Goal: Task Accomplishment & Management: Manage account settings

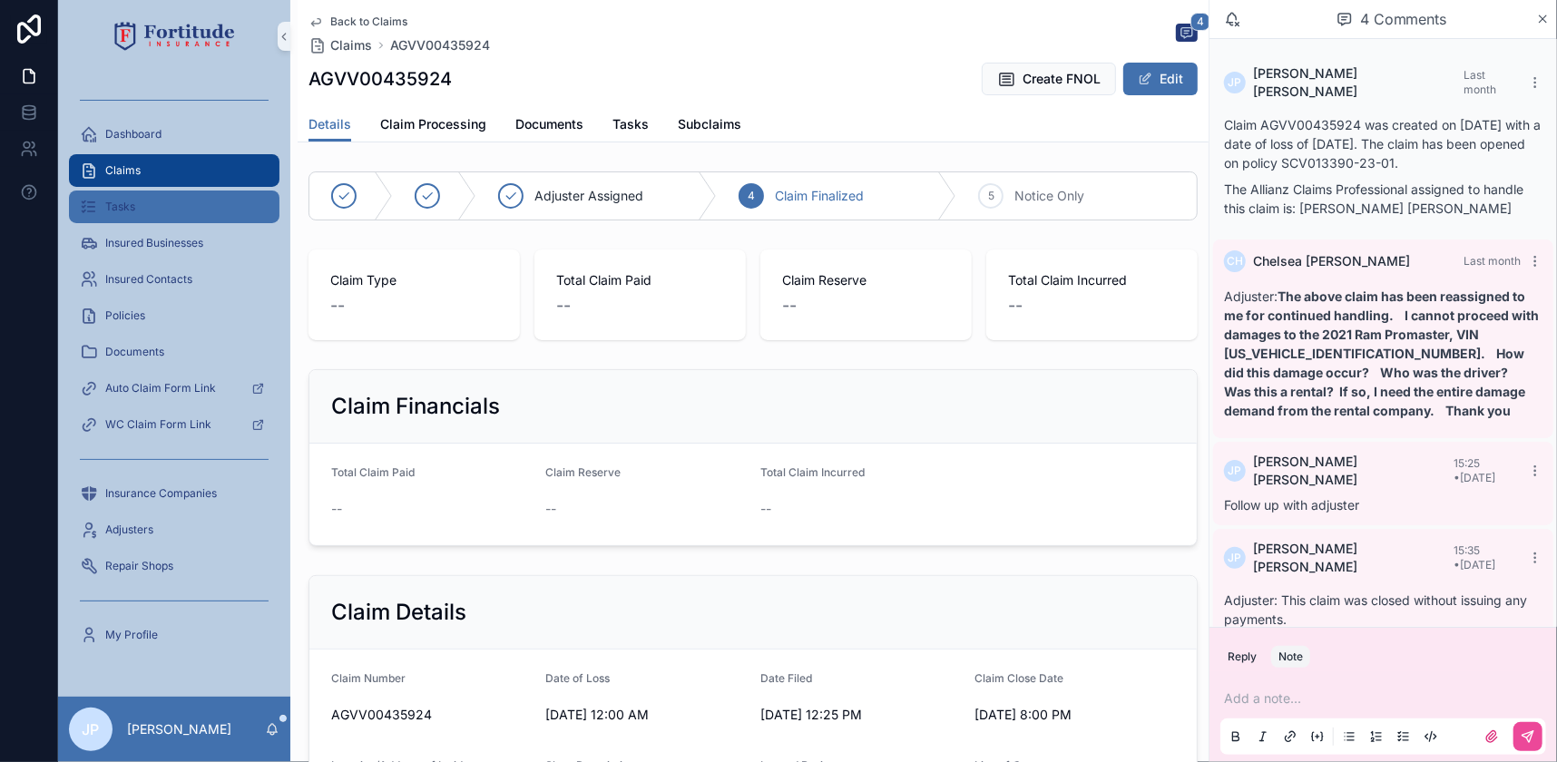
click at [154, 212] on div "Tasks" at bounding box center [174, 206] width 189 height 29
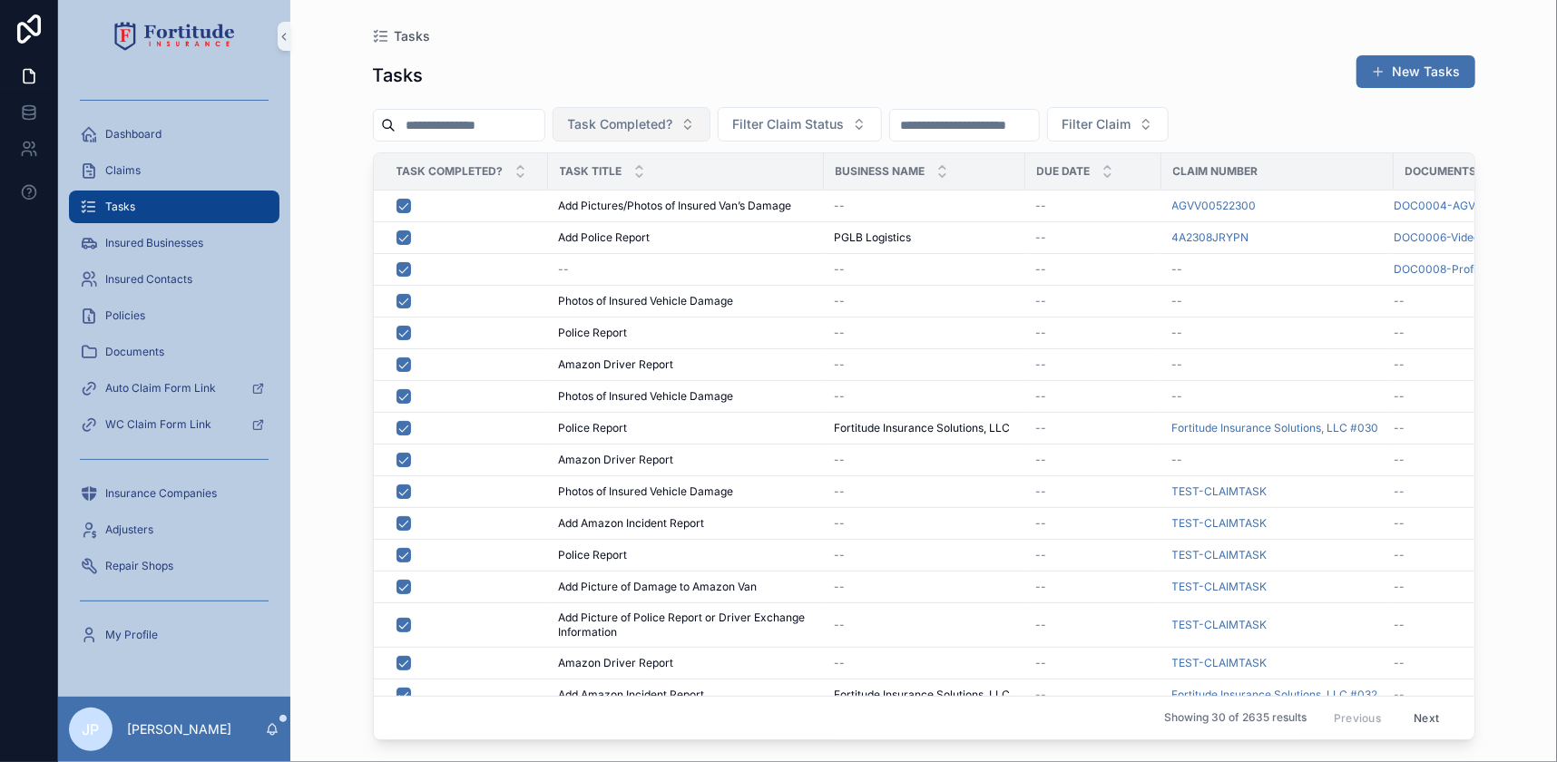
click at [692, 113] on button "Task Completed?" at bounding box center [632, 124] width 158 height 34
click at [615, 229] on div "No" at bounding box center [672, 226] width 218 height 29
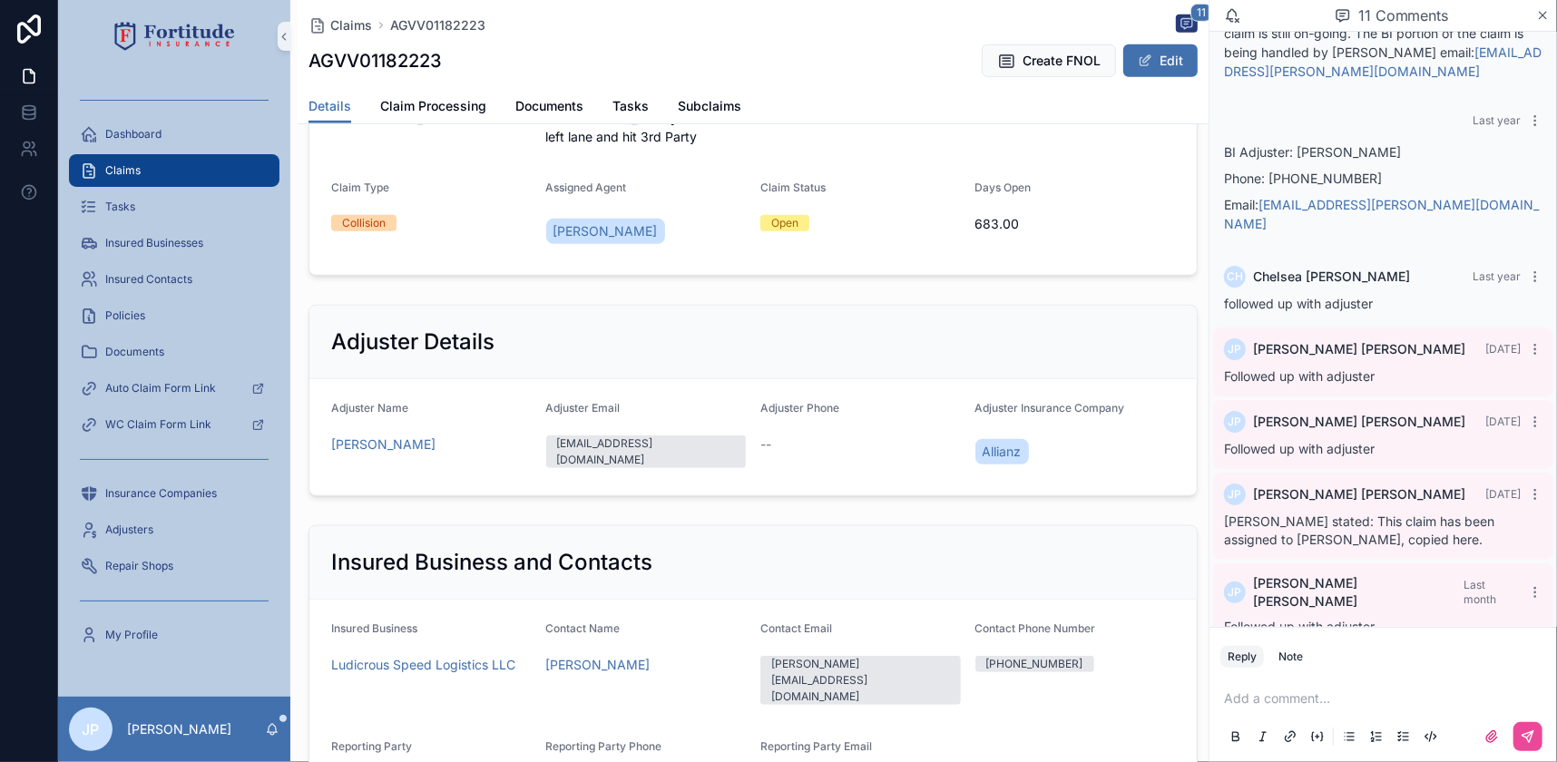
scroll to position [742, 0]
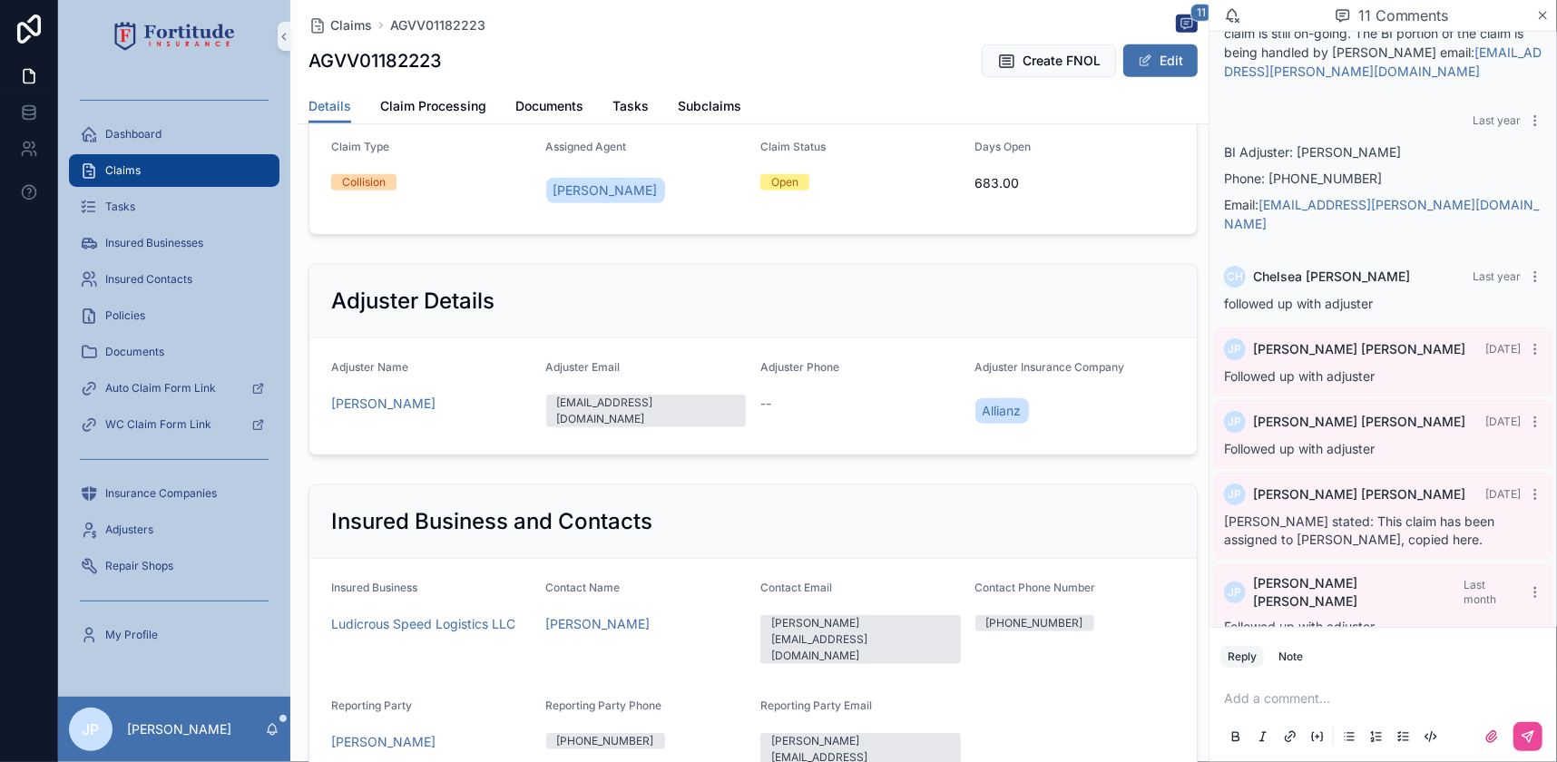
click at [375, 68] on h1 "AGVV01182223" at bounding box center [374, 60] width 133 height 25
copy h1 "AGVV01182223"
click at [1312, 653] on div "Reply Note" at bounding box center [1382, 656] width 347 height 29
click at [1305, 651] on button "Note" at bounding box center [1290, 657] width 39 height 22
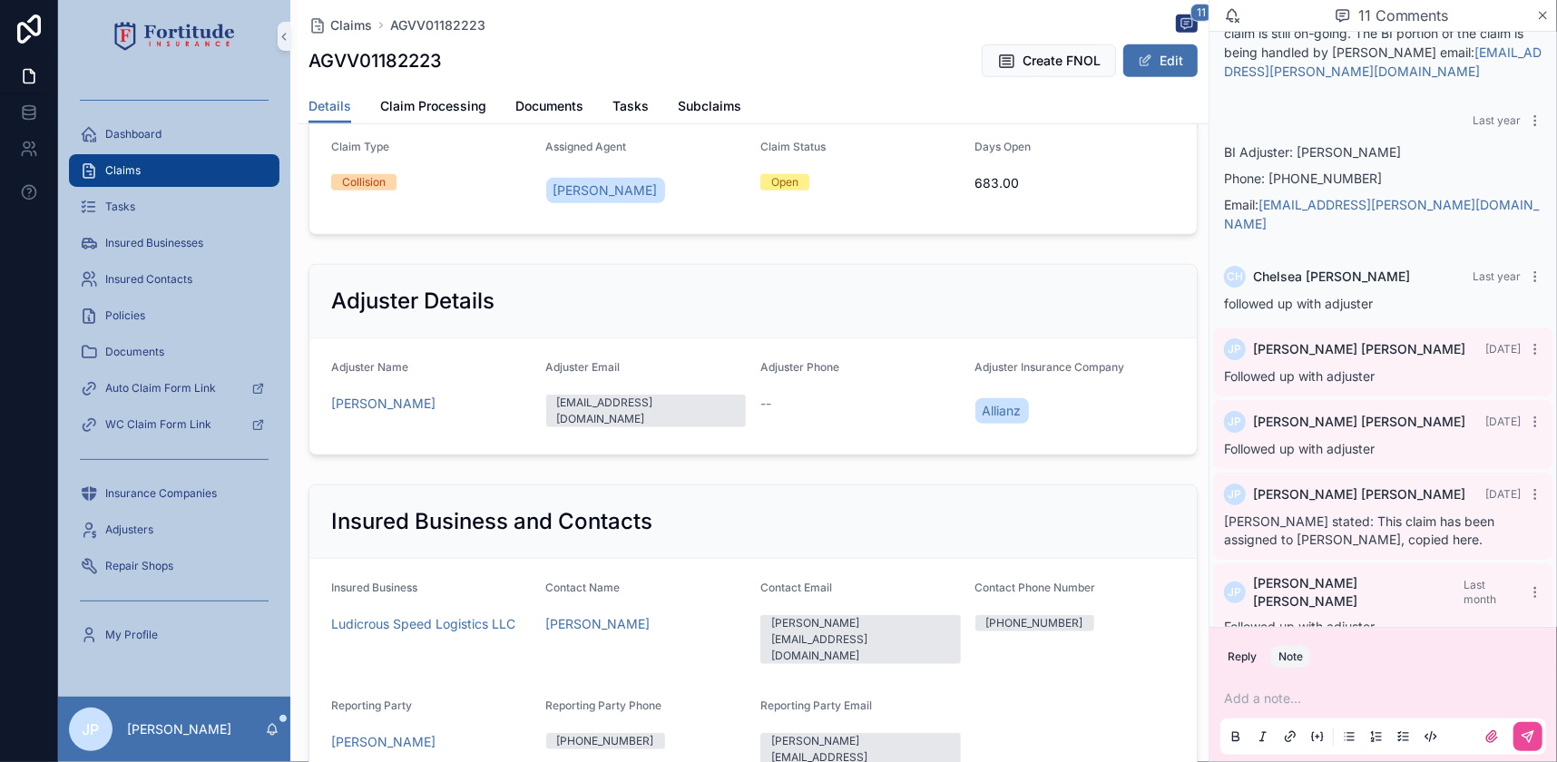
click at [1280, 700] on p "scrollable content" at bounding box center [1387, 699] width 326 height 18
click at [1522, 742] on icon "scrollable content" at bounding box center [1528, 736] width 15 height 15
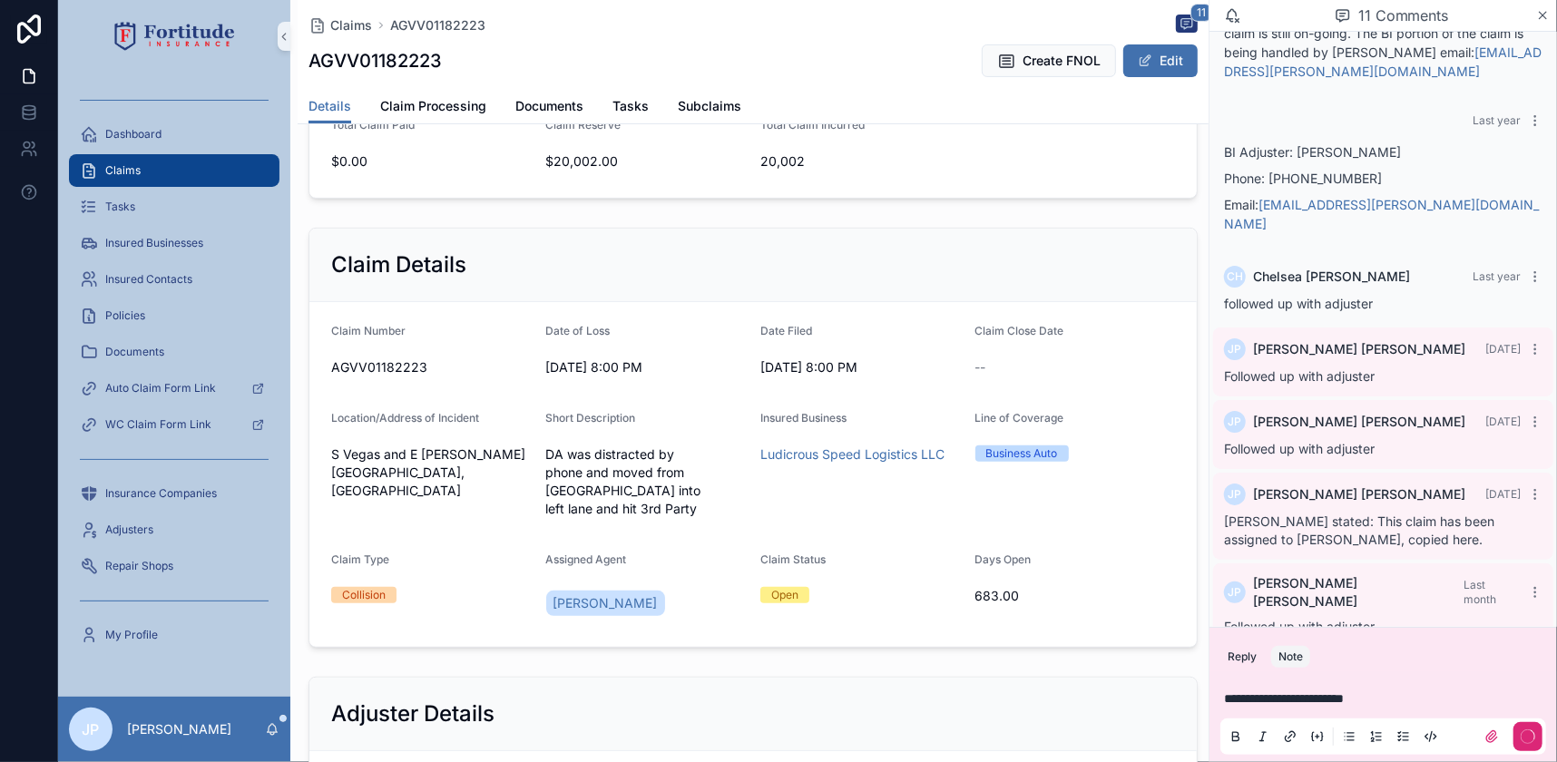
scroll to position [0, 0]
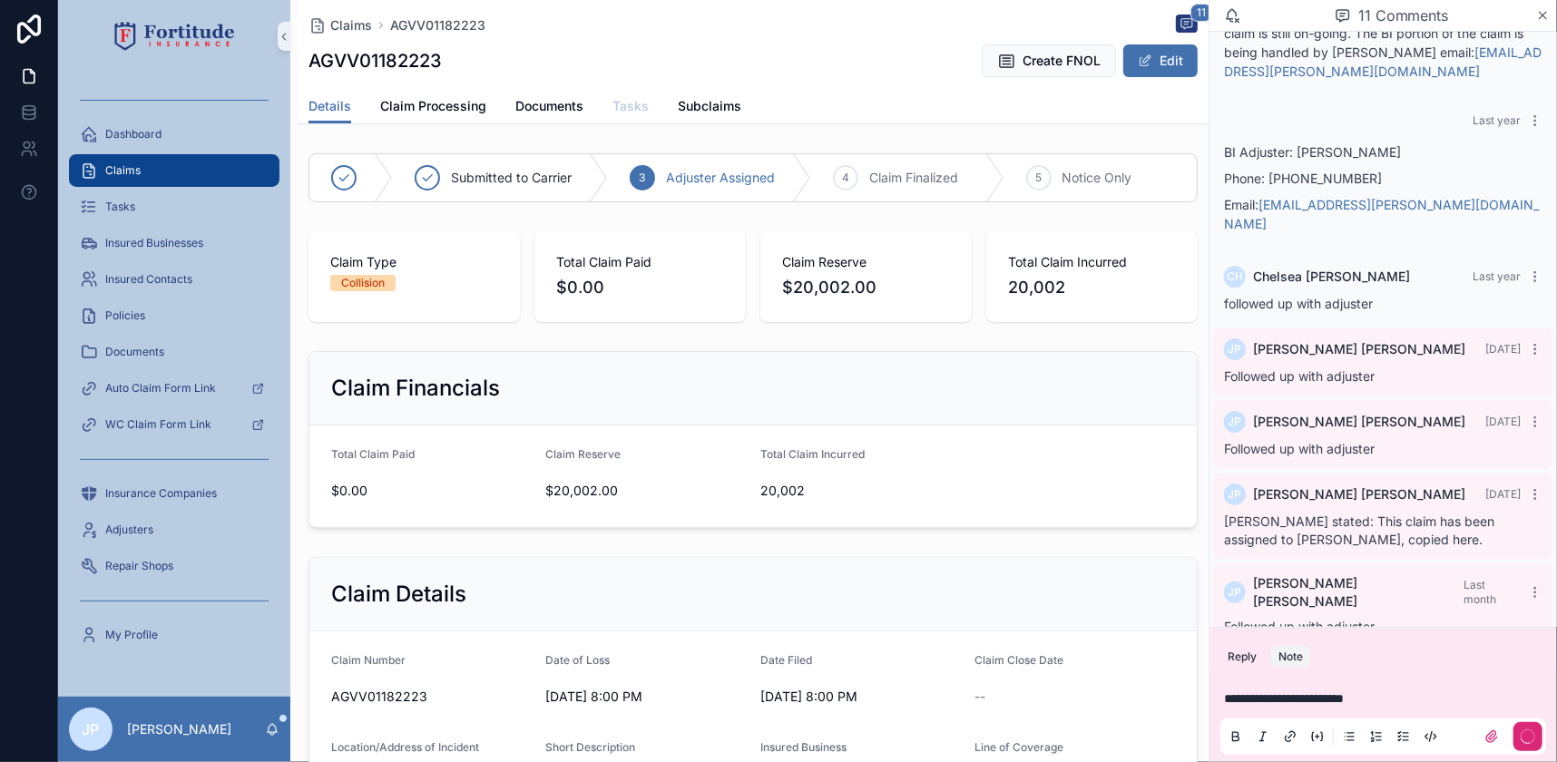
drag, startPoint x: 641, startPoint y: 112, endPoint x: 639, endPoint y: 128, distance: 16.4
click at [641, 112] on span "Tasks" at bounding box center [630, 106] width 36 height 18
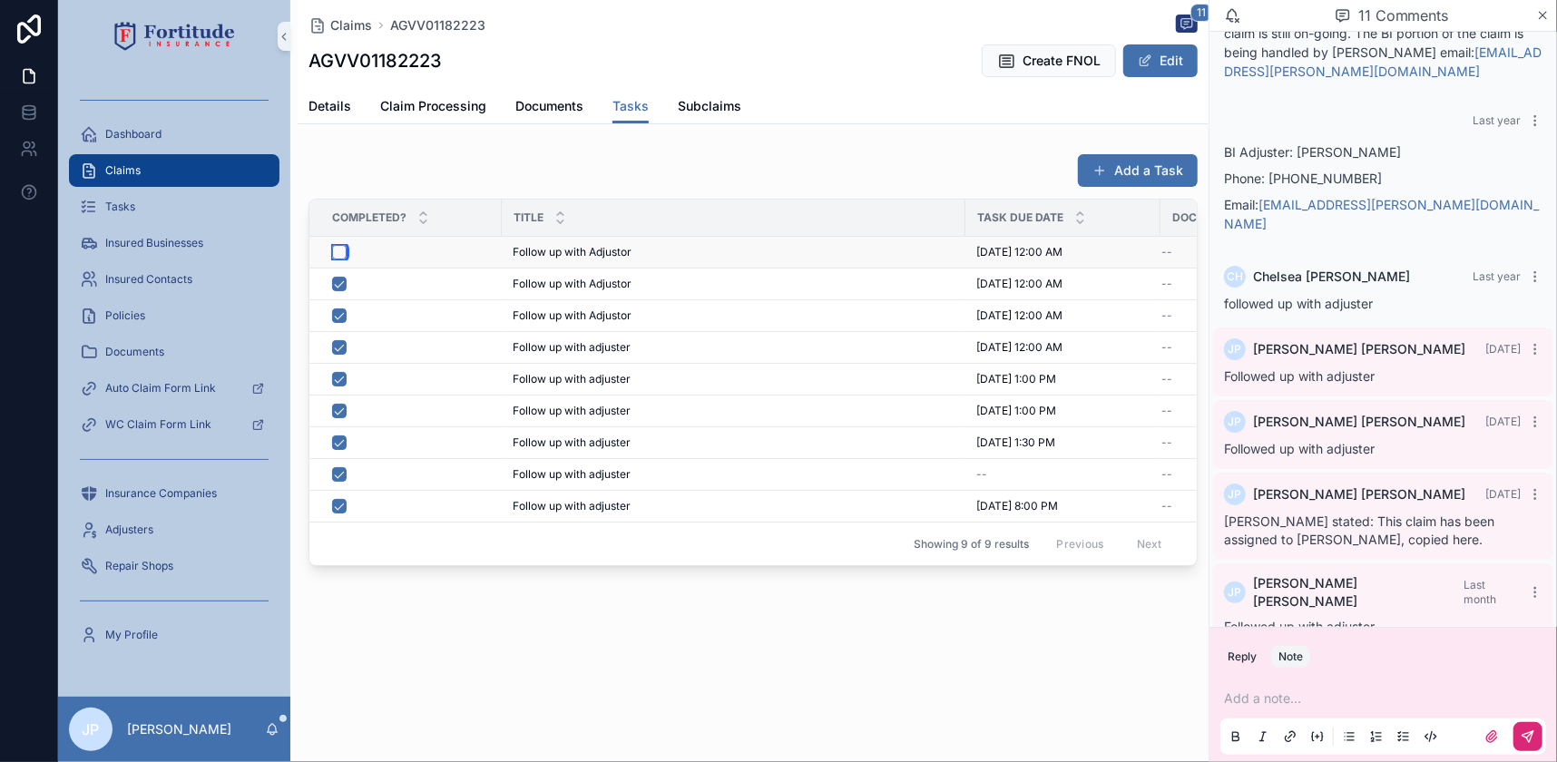
drag, startPoint x: 339, startPoint y: 254, endPoint x: 595, endPoint y: 220, distance: 258.2
click at [339, 253] on button "scrollable content" at bounding box center [339, 252] width 15 height 15
click at [1169, 169] on button "Add a Task" at bounding box center [1138, 170] width 120 height 33
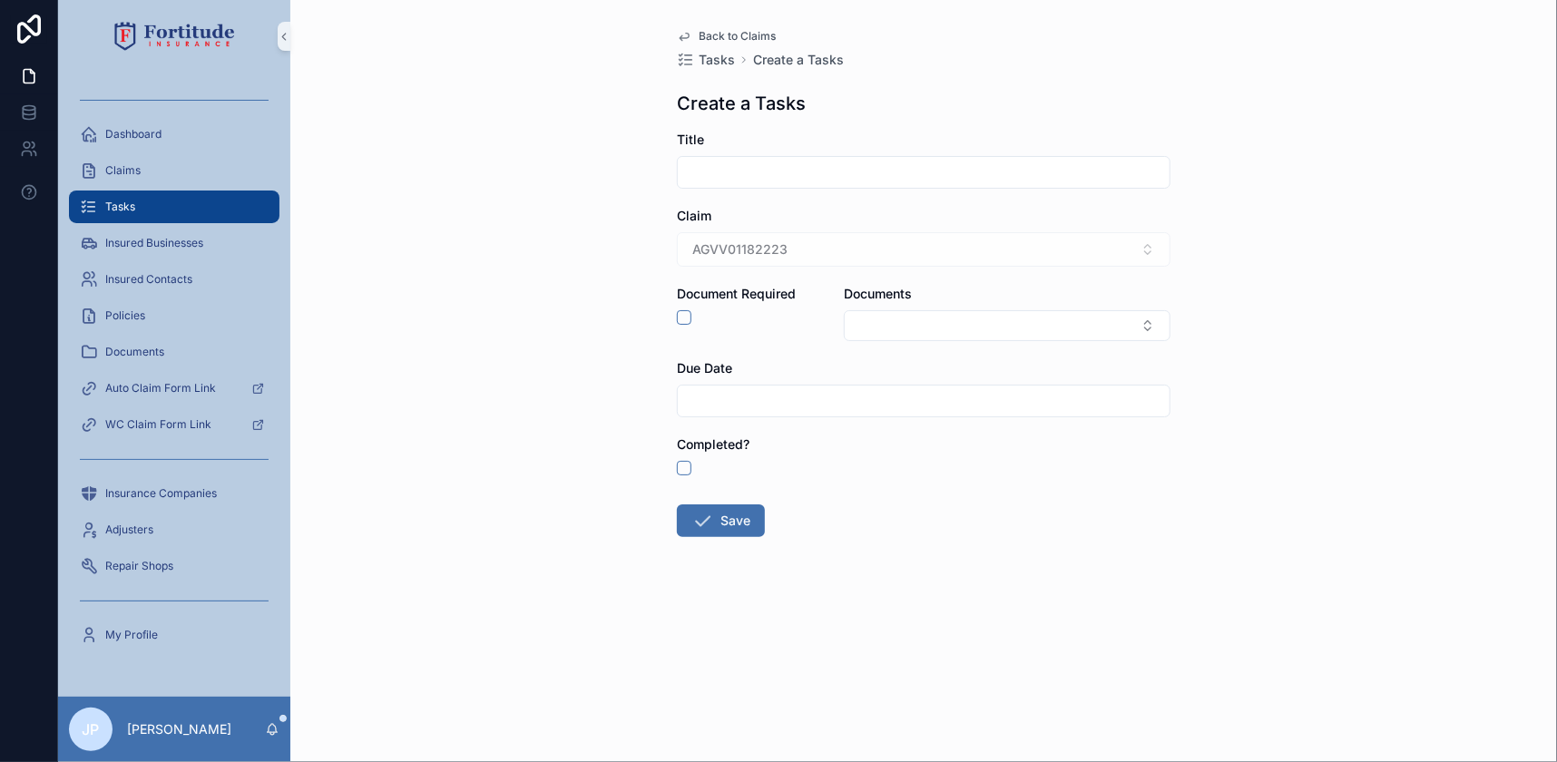
click at [803, 186] on div "scrollable content" at bounding box center [924, 172] width 494 height 33
click at [810, 181] on input "scrollable content" at bounding box center [924, 172] width 492 height 25
type input "**********"
click at [799, 406] on input "scrollable content" at bounding box center [924, 400] width 492 height 25
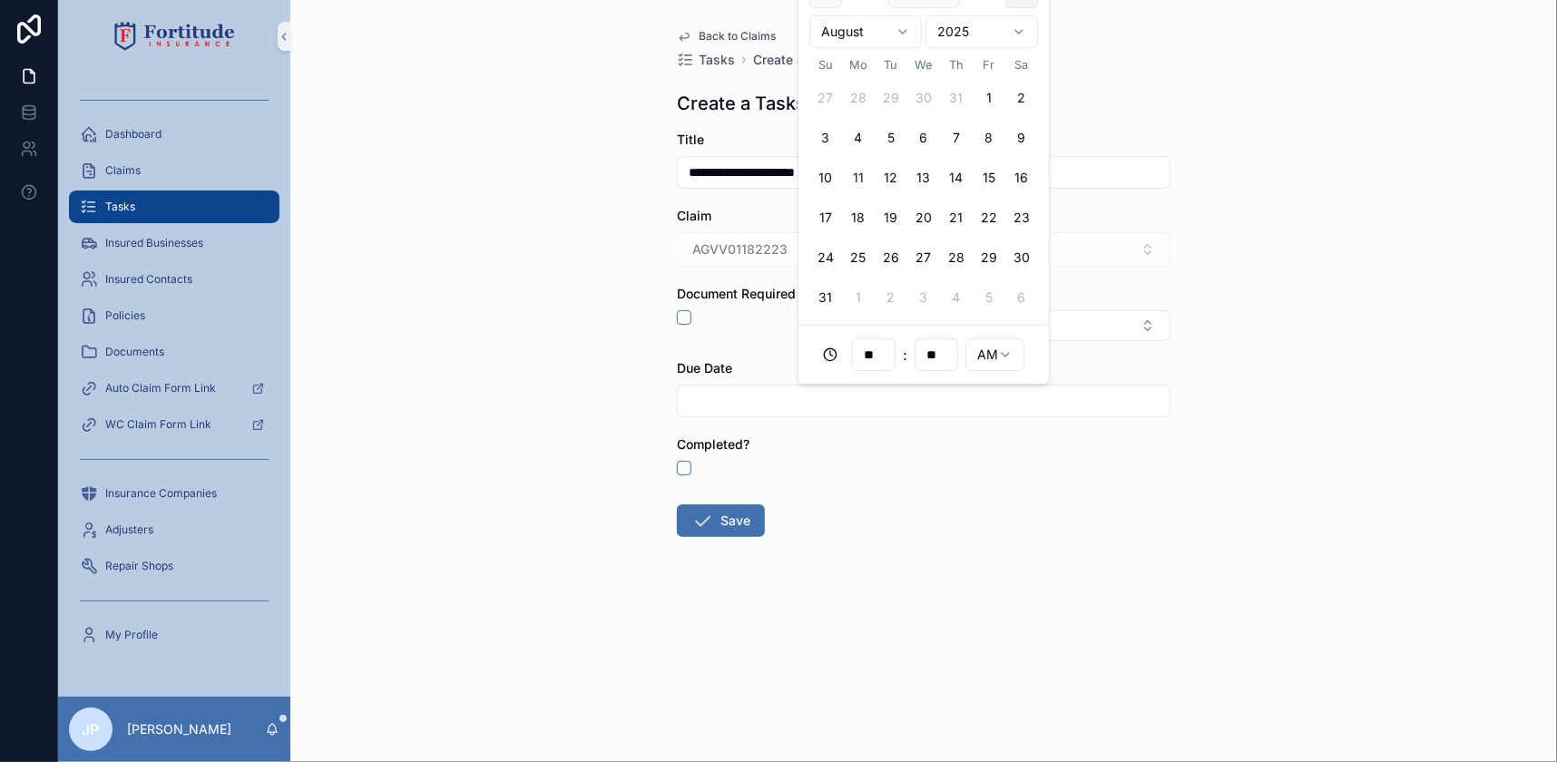
click at [1018, 30] on button "scrollable content" at bounding box center [1021, 31] width 33 height 33
click at [851, 178] on button "6" at bounding box center [858, 177] width 33 height 33
type input "**********"
click at [486, 371] on div "**********" at bounding box center [923, 381] width 1267 height 762
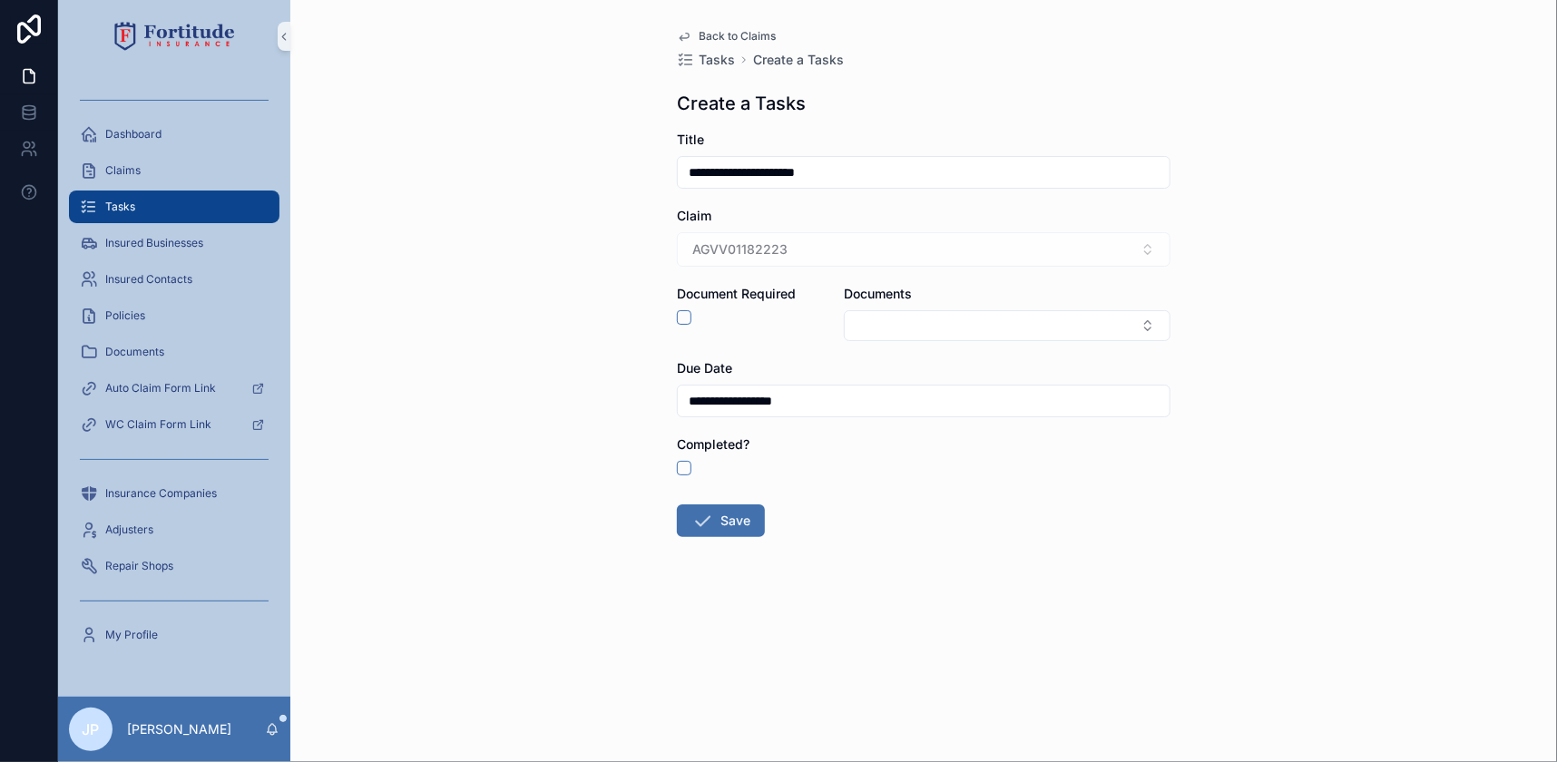
click at [702, 540] on form "**********" at bounding box center [924, 392] width 494 height 523
click at [706, 529] on icon "scrollable content" at bounding box center [702, 521] width 22 height 22
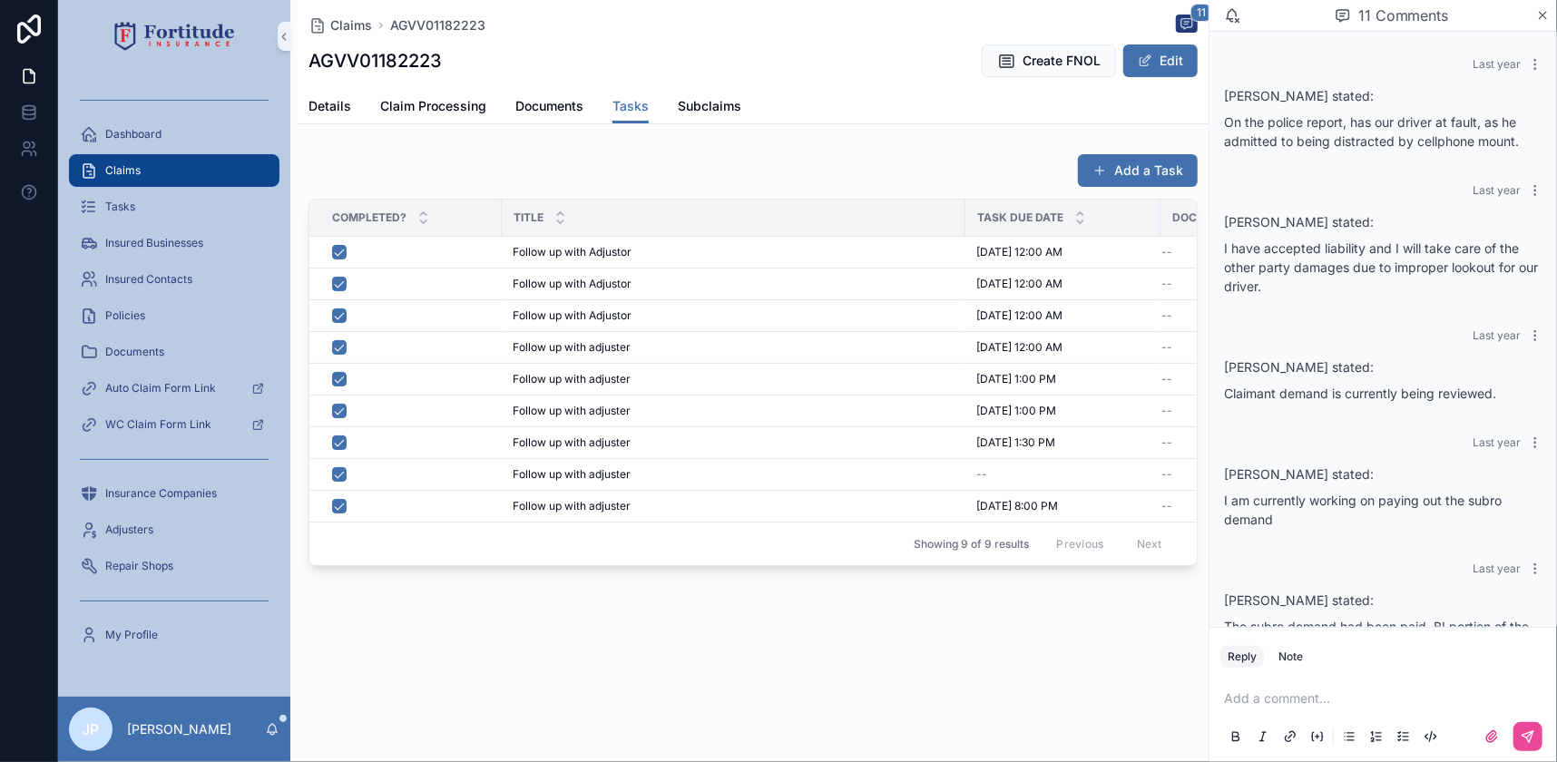
scroll to position [685, 0]
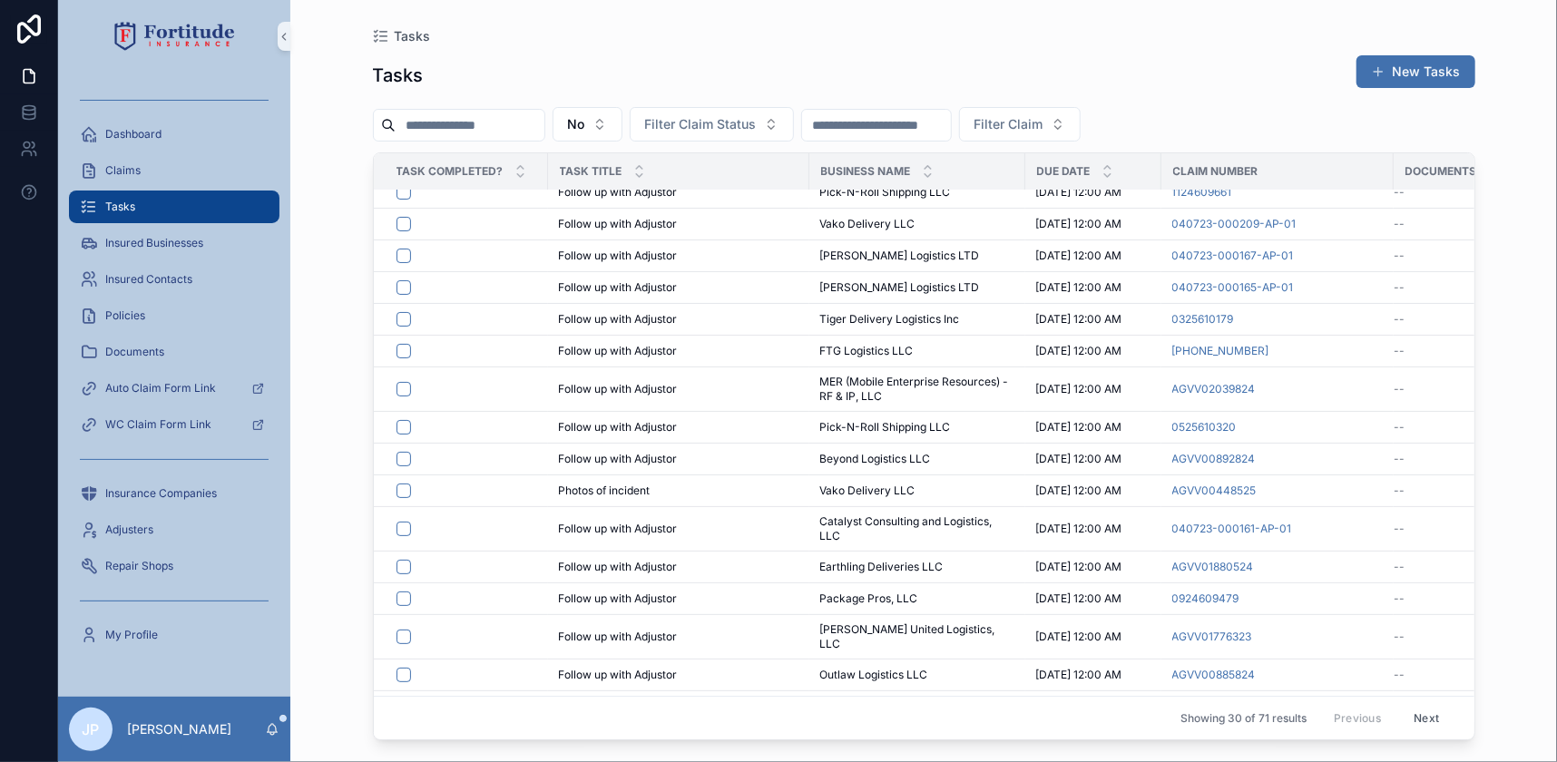
scroll to position [505, 0]
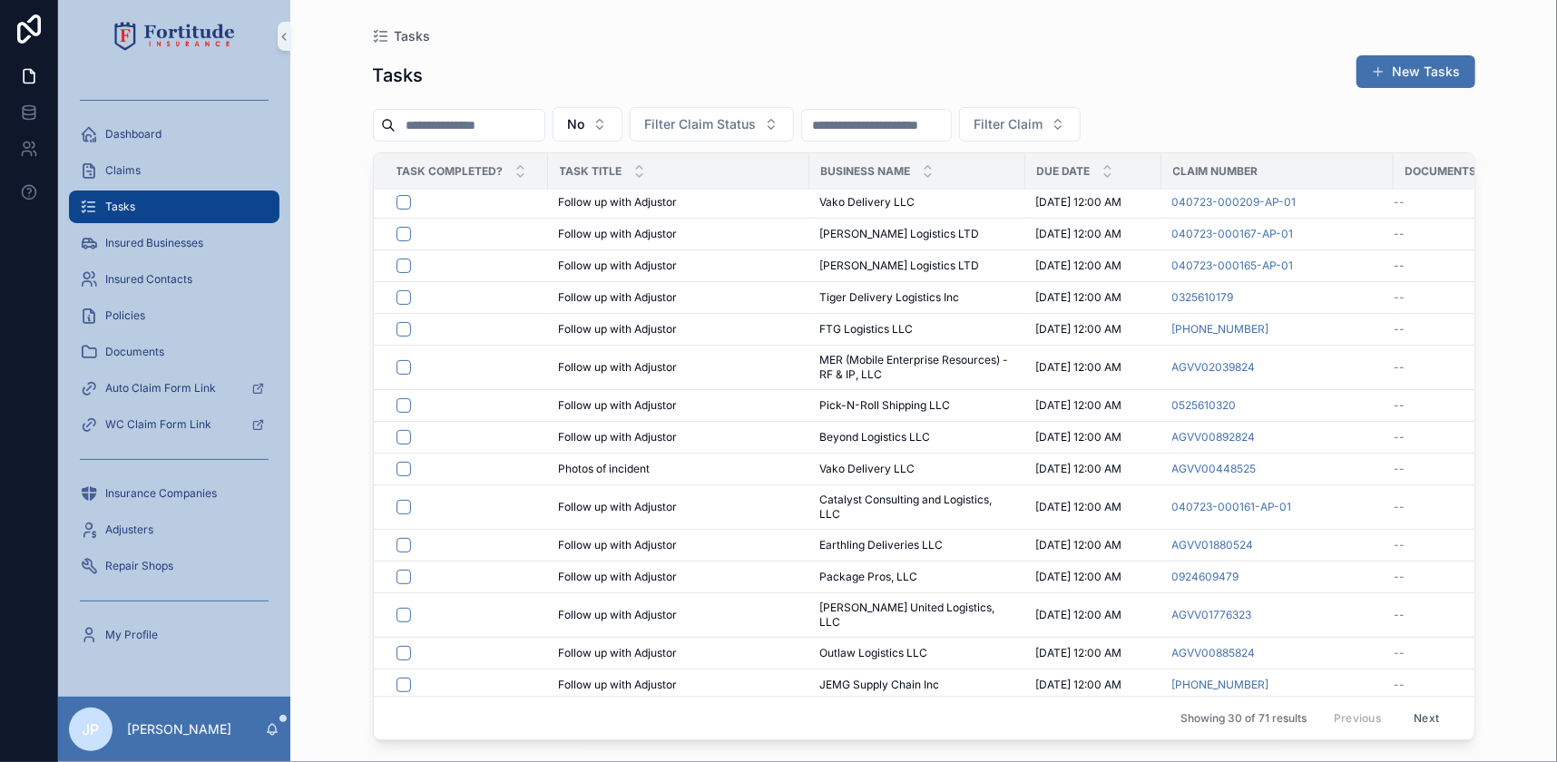
click at [1424, 709] on button "Next" at bounding box center [1426, 718] width 51 height 28
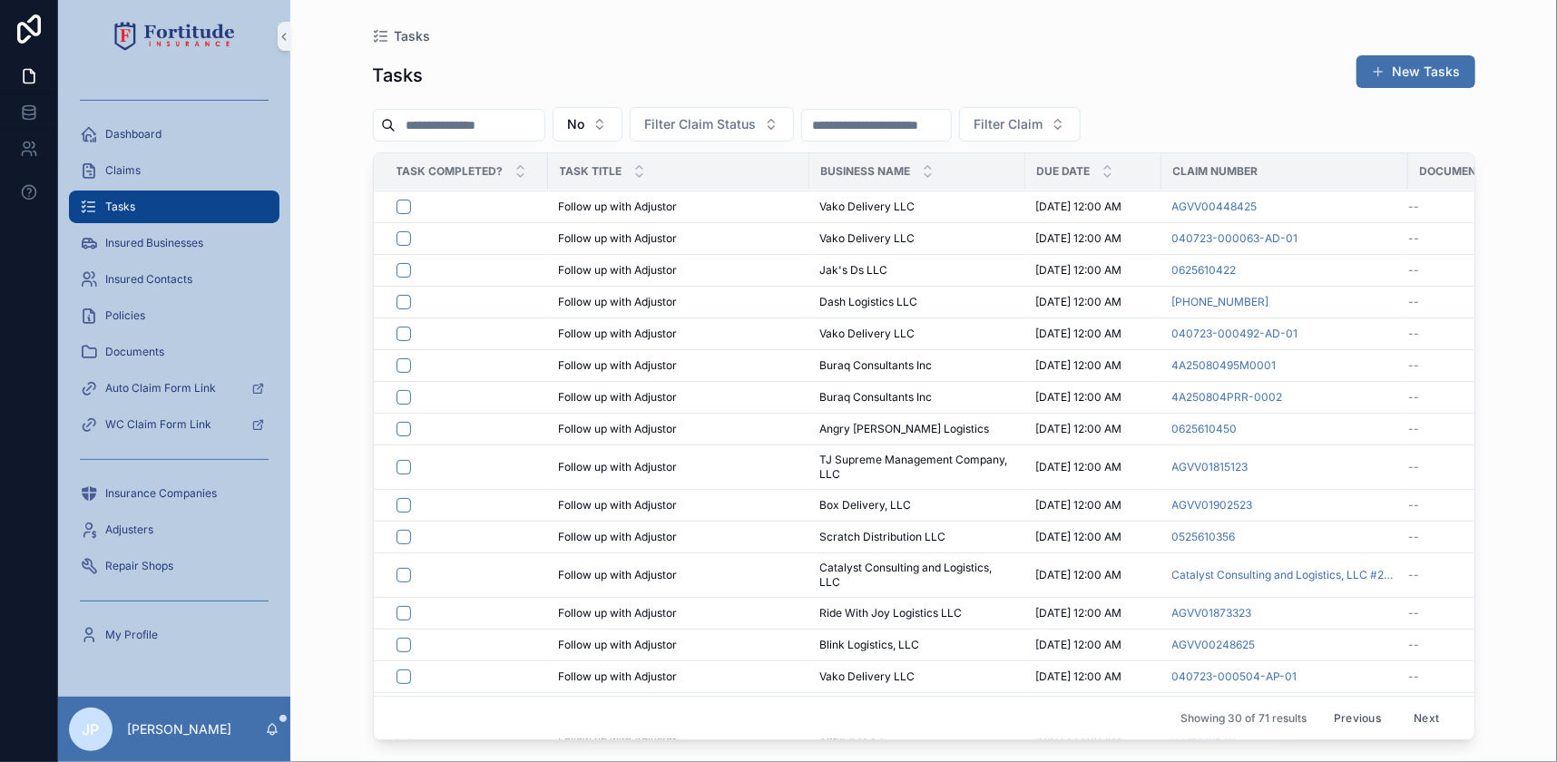
scroll to position [480, 0]
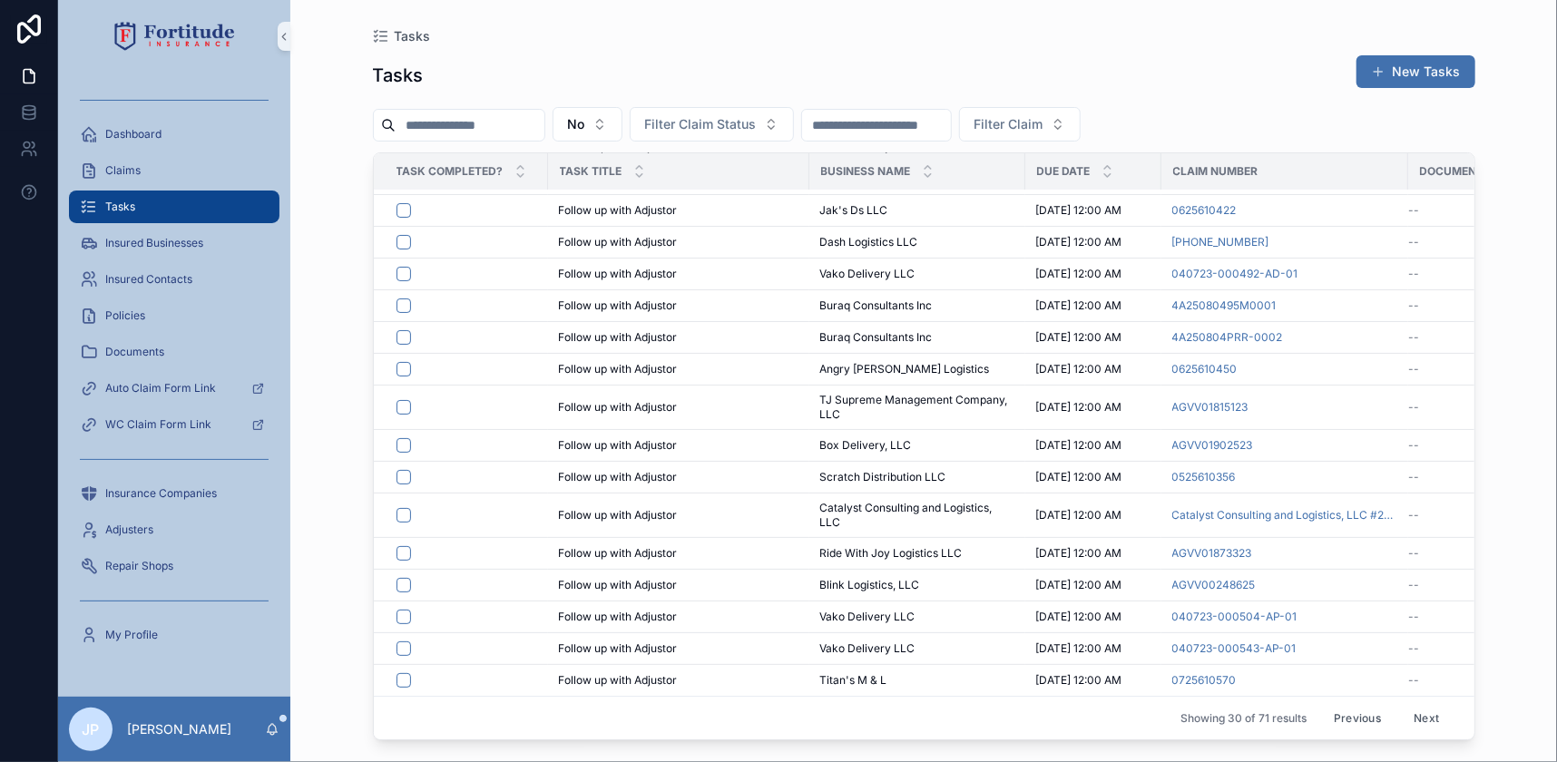
click at [1424, 710] on button "Next" at bounding box center [1426, 718] width 51 height 28
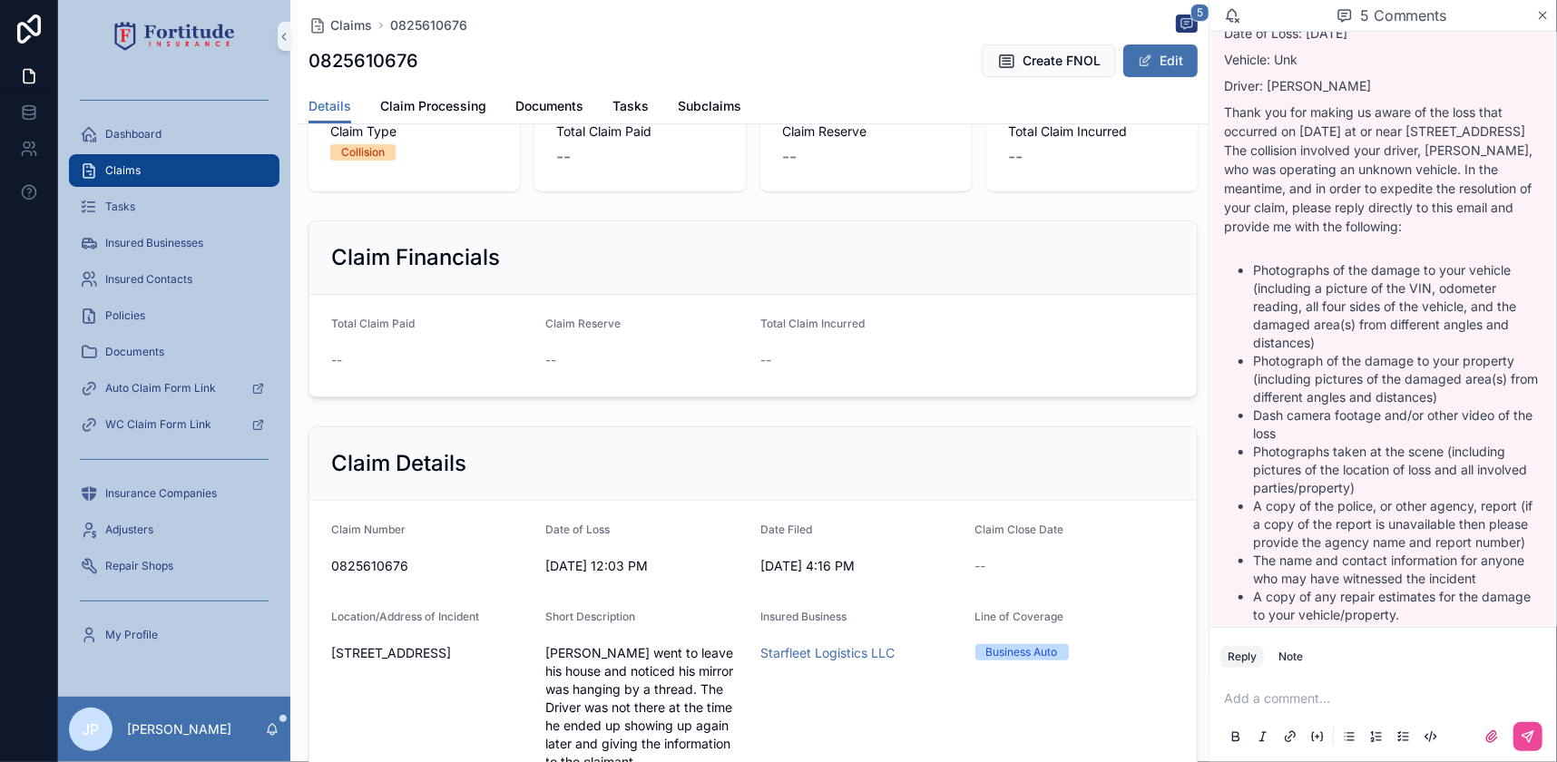
scroll to position [329, 0]
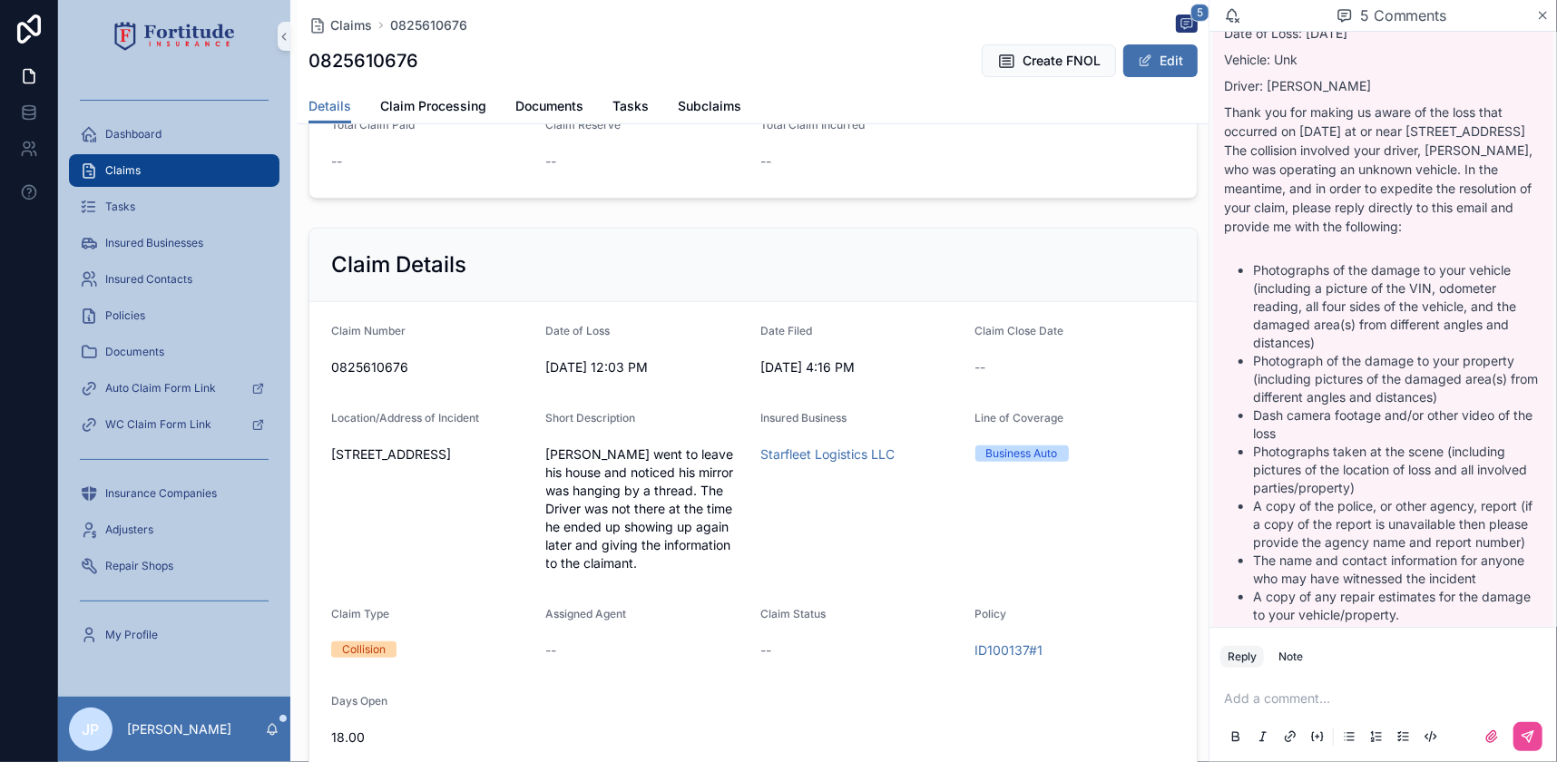
click at [366, 367] on span "0825610676" at bounding box center [431, 367] width 201 height 18
copy span "0825610676"
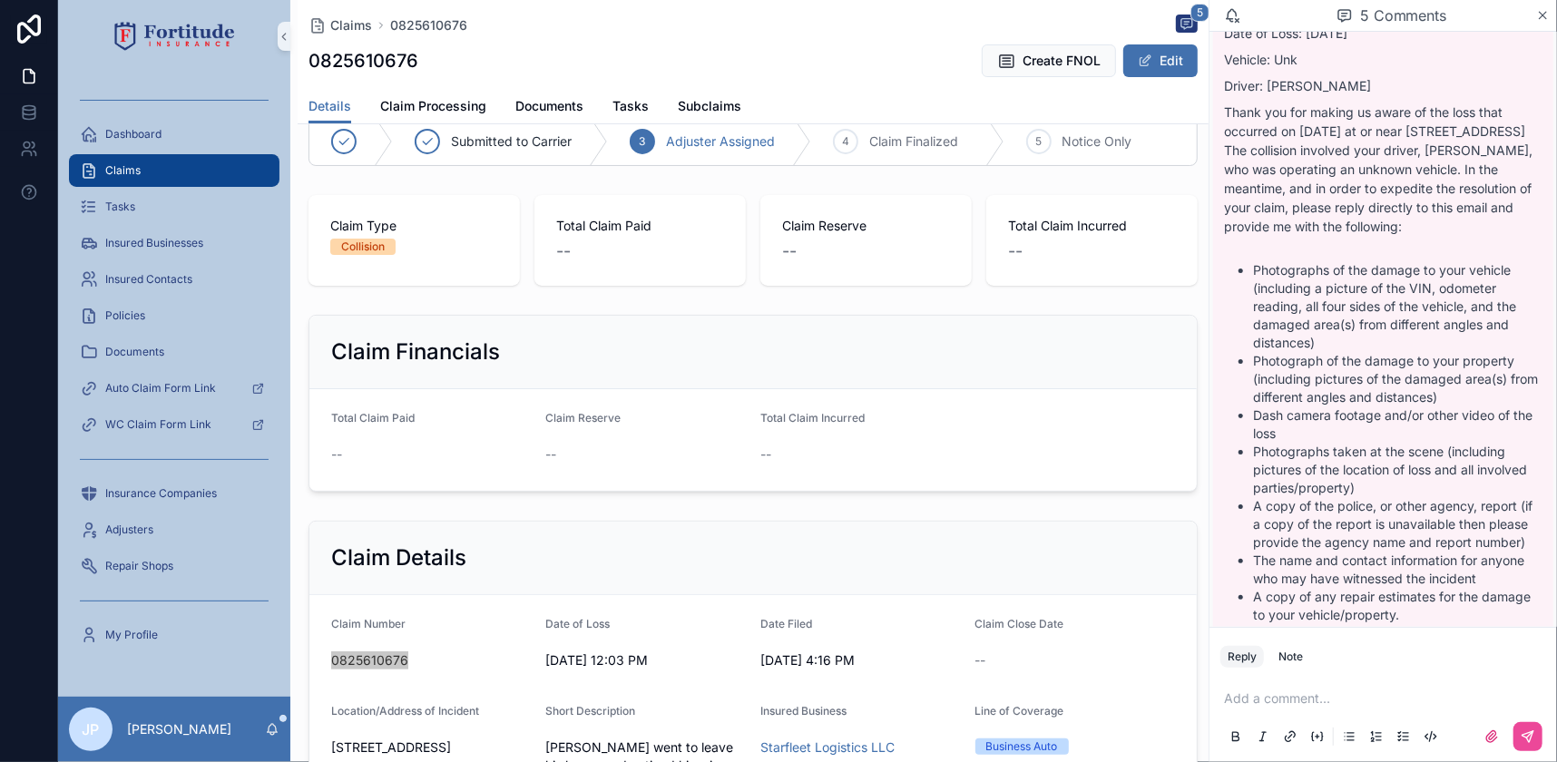
scroll to position [0, 0]
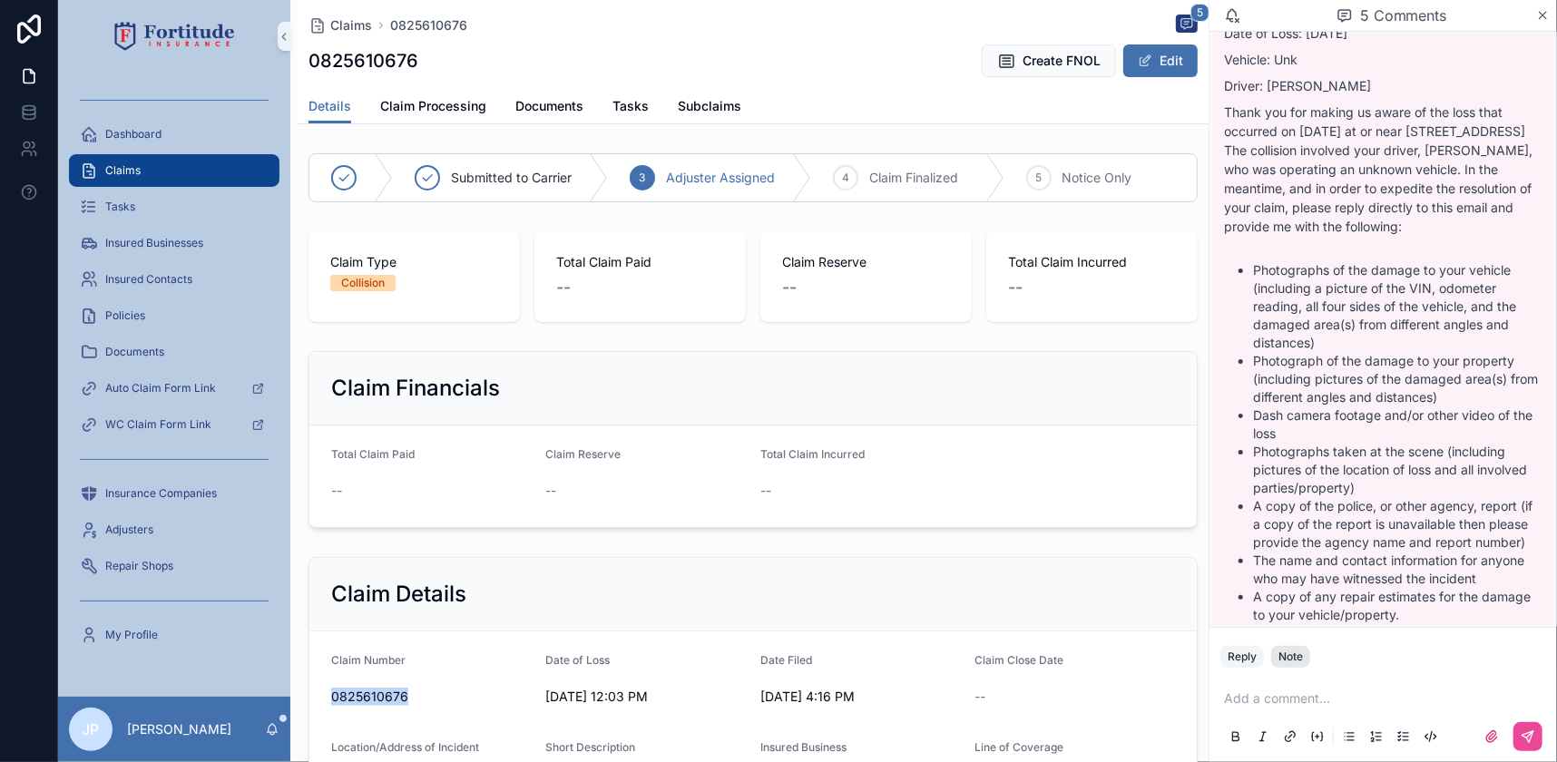
click at [1288, 656] on div "Note" at bounding box center [1290, 657] width 24 height 15
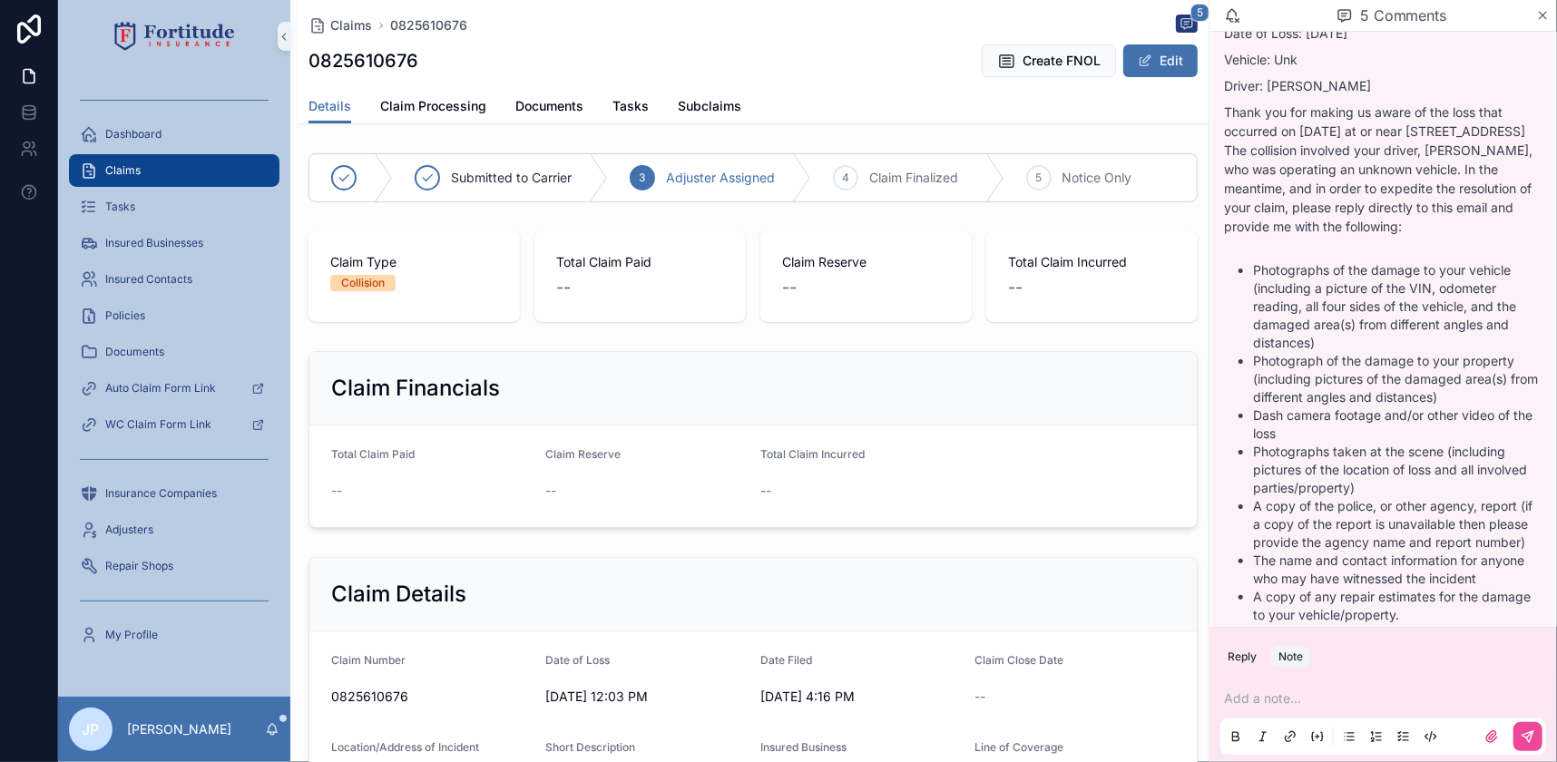
click at [1272, 710] on div "Add a note..." at bounding box center [1383, 717] width 326 height 76
click at [1279, 695] on p "scrollable content" at bounding box center [1387, 699] width 326 height 18
click at [1522, 739] on icon "scrollable content" at bounding box center [1528, 736] width 15 height 15
click at [630, 113] on span "Tasks" at bounding box center [630, 106] width 36 height 18
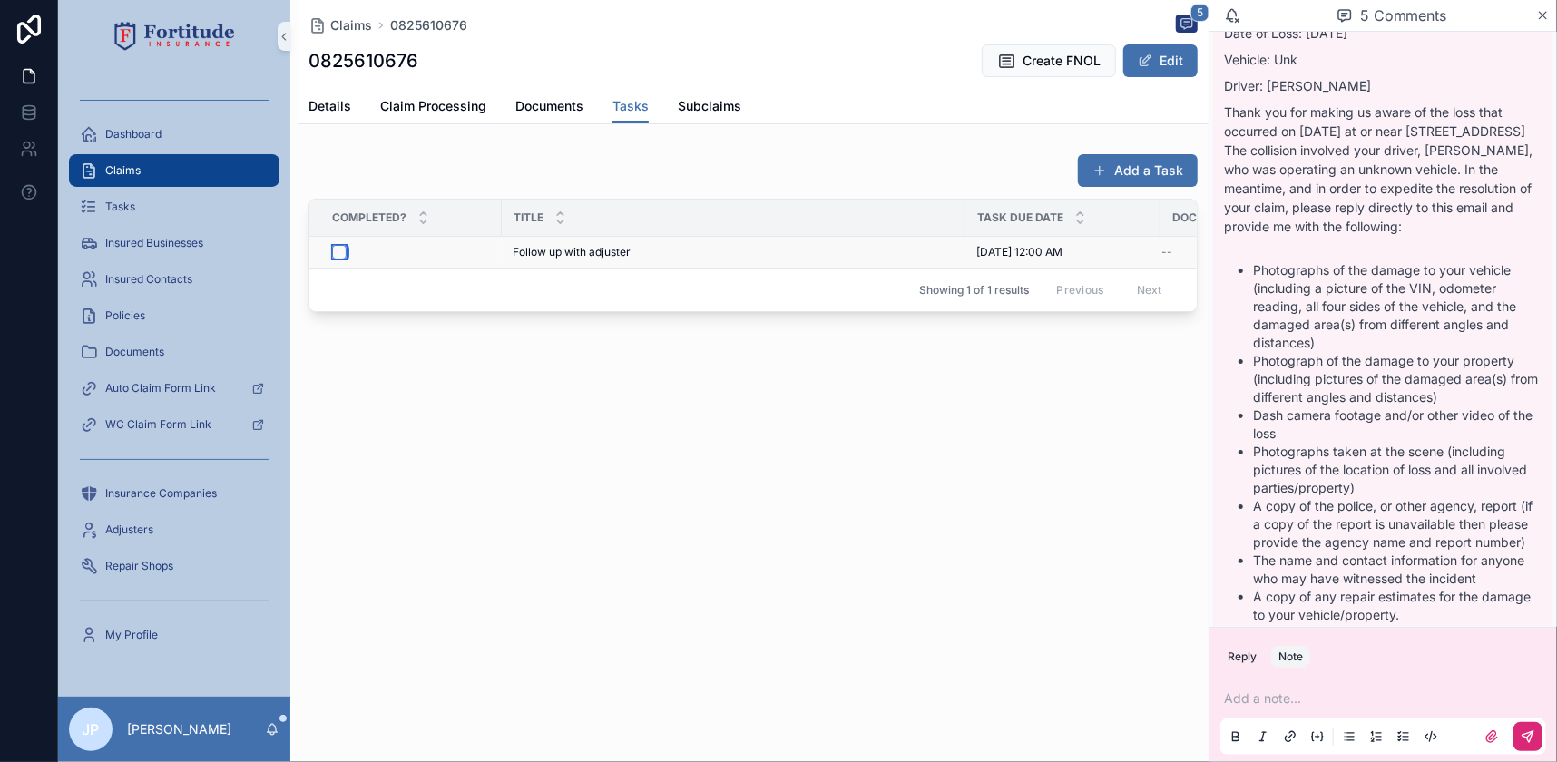
click at [340, 251] on button "scrollable content" at bounding box center [339, 252] width 15 height 15
click at [1134, 186] on button "Add a Task" at bounding box center [1138, 170] width 120 height 33
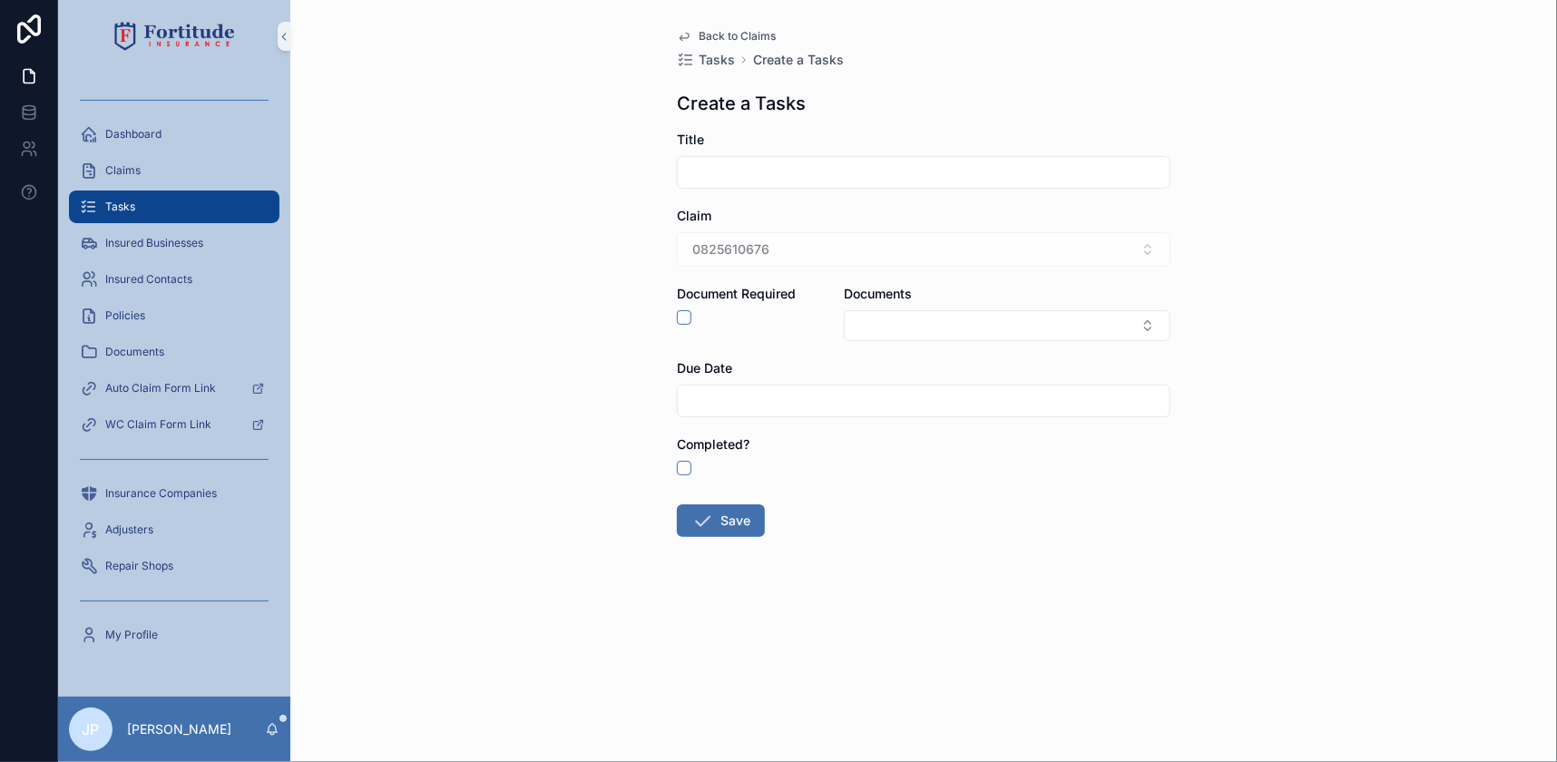
click at [755, 178] on input "scrollable content" at bounding box center [924, 172] width 492 height 25
type input "**********"
click at [770, 397] on input "scrollable content" at bounding box center [924, 400] width 492 height 25
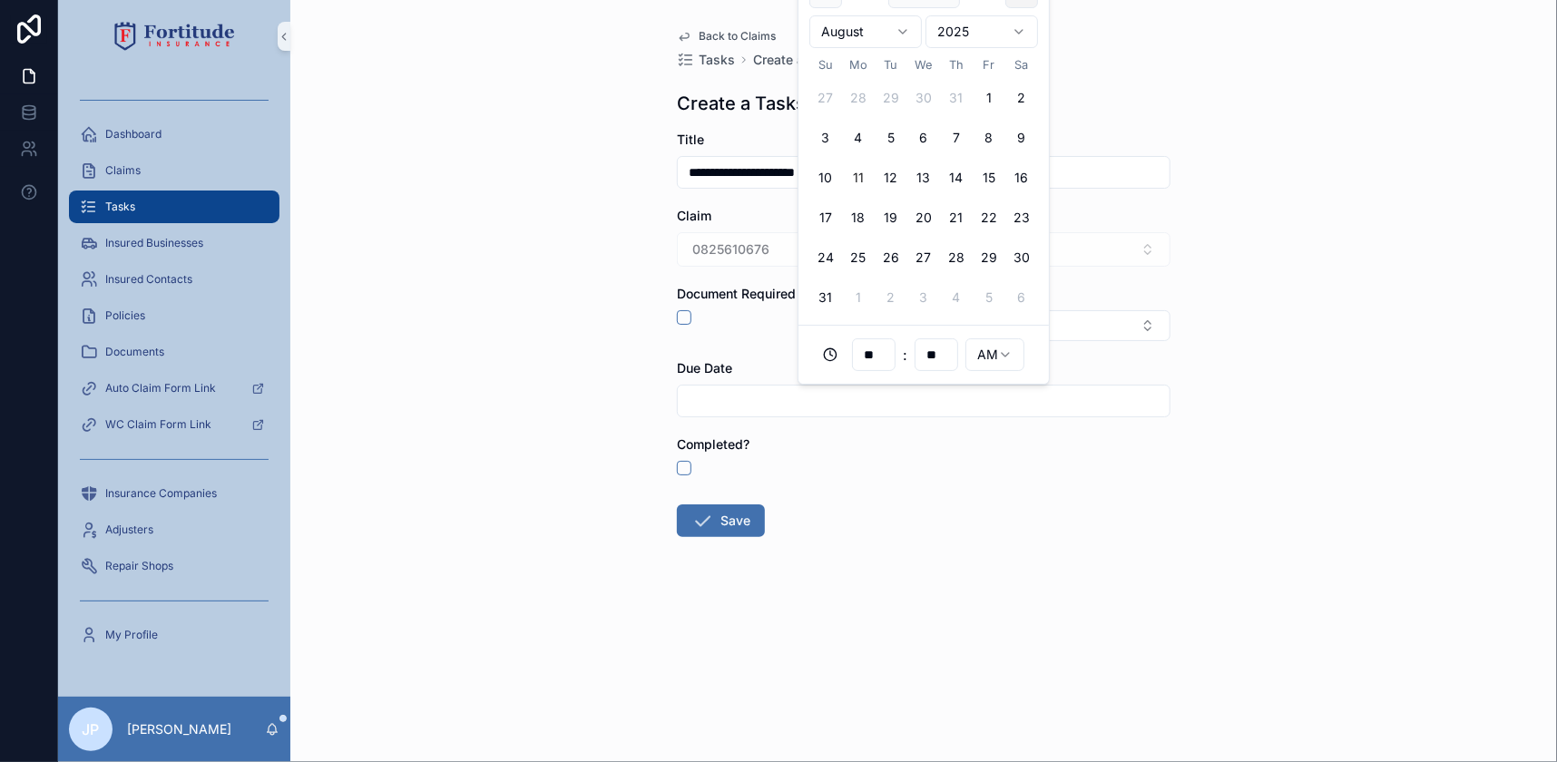
click at [1019, 24] on button "scrollable content" at bounding box center [1021, 31] width 33 height 33
click at [847, 179] on button "6" at bounding box center [858, 177] width 33 height 33
type input "**********"
click at [592, 385] on div "**********" at bounding box center [923, 381] width 1267 height 762
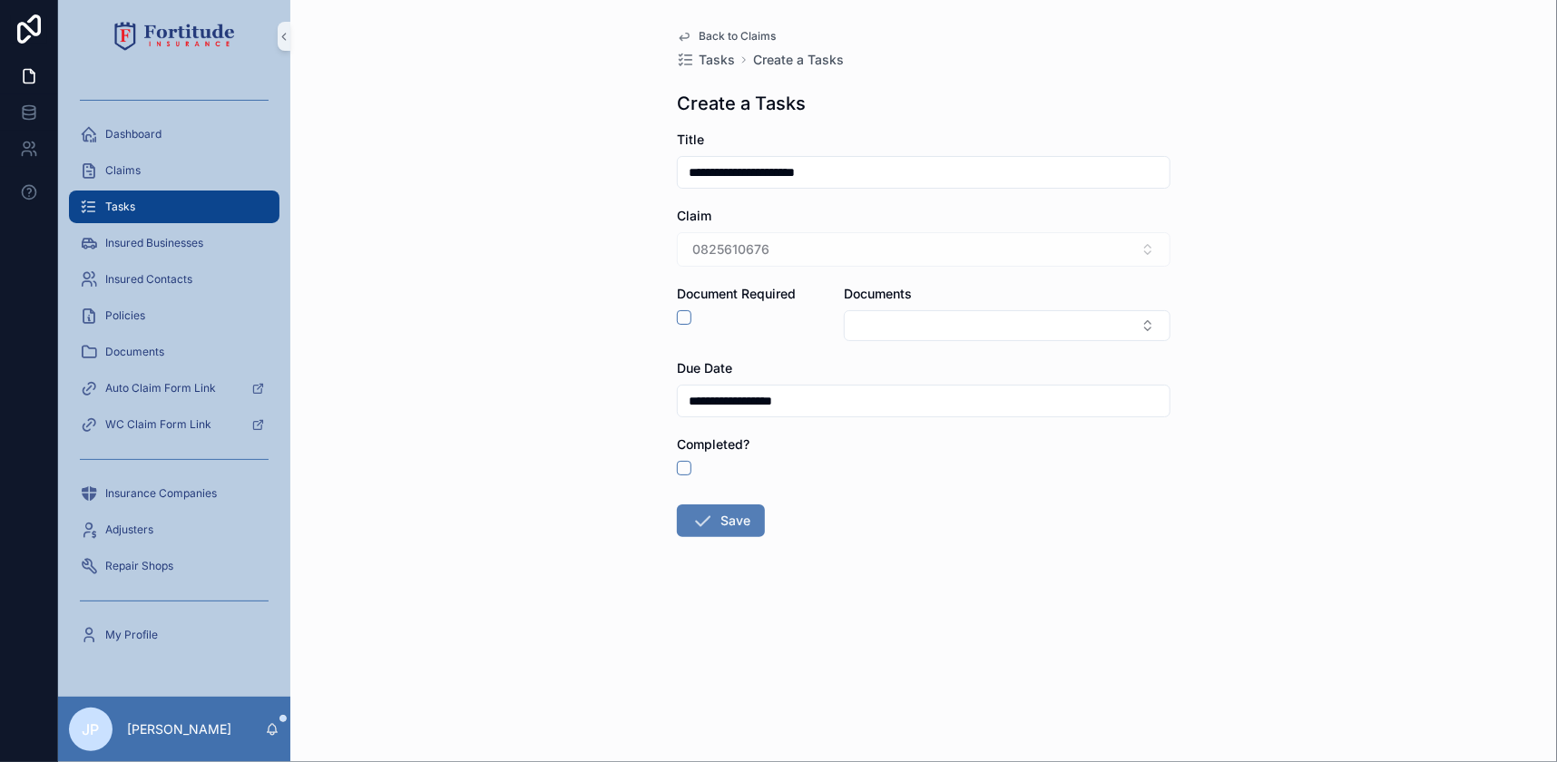
click at [723, 520] on button "Save" at bounding box center [721, 520] width 88 height 33
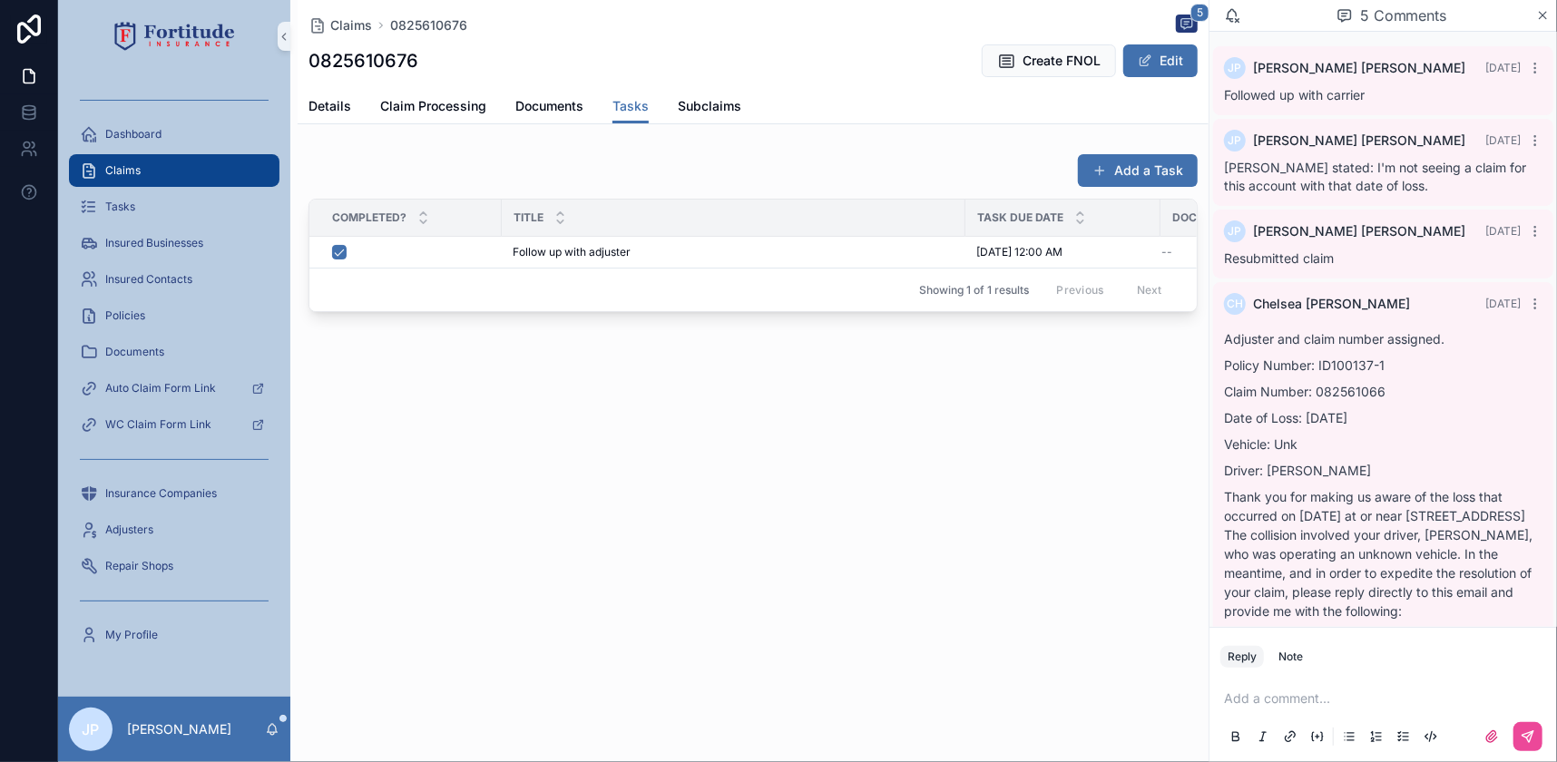
scroll to position [952, 0]
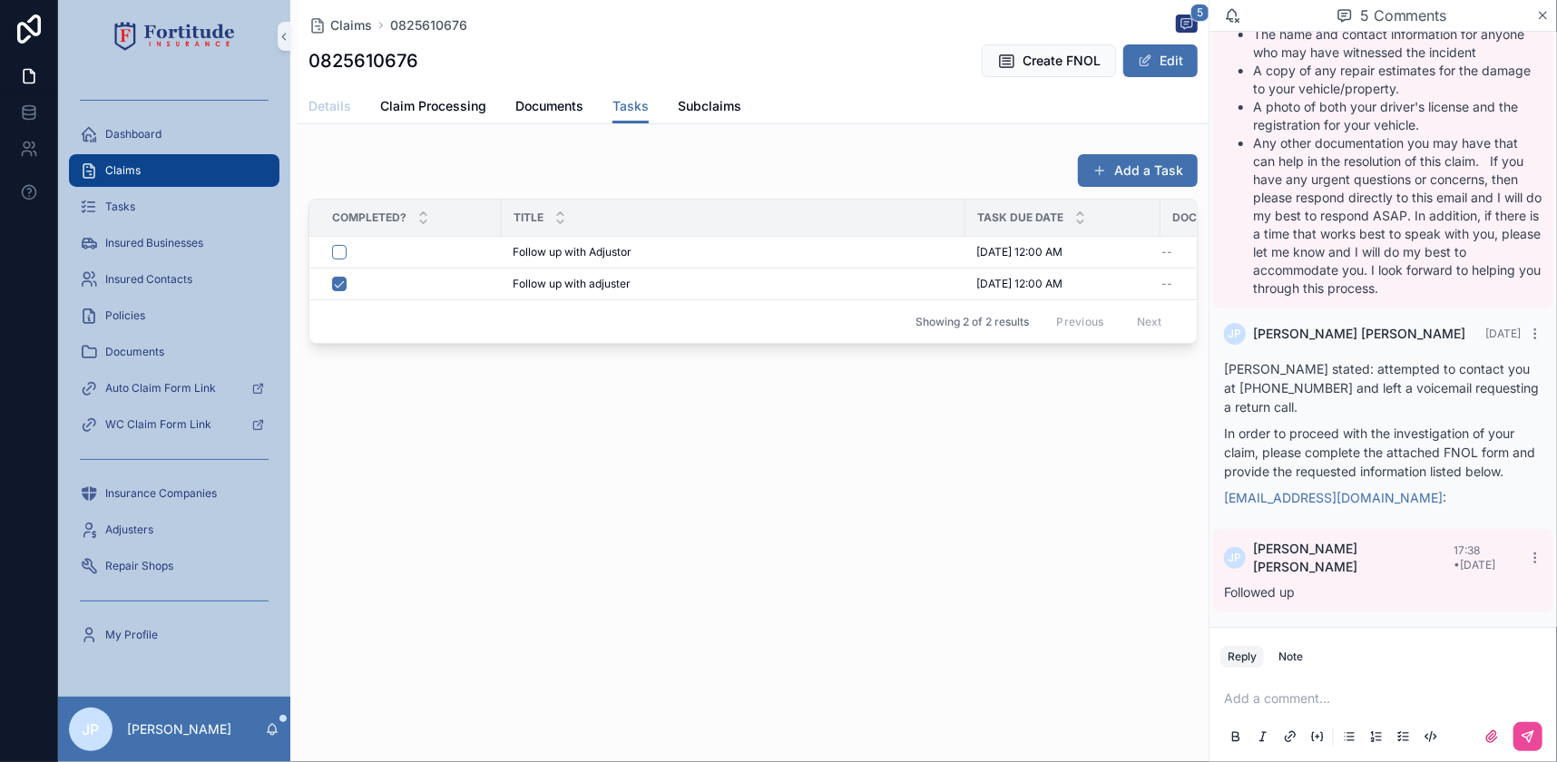
click at [349, 106] on span "Details" at bounding box center [329, 106] width 43 height 18
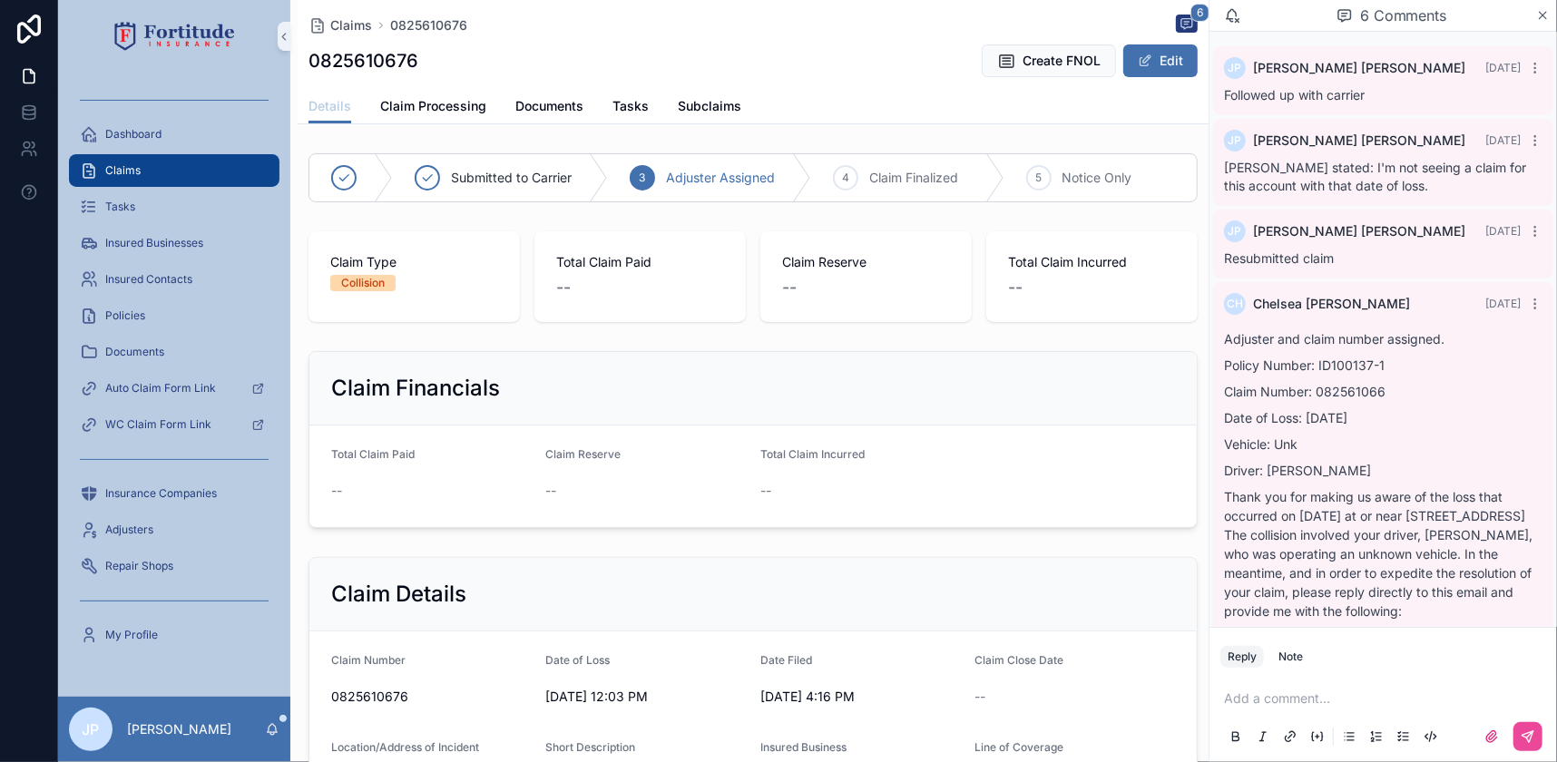
scroll to position [952, 0]
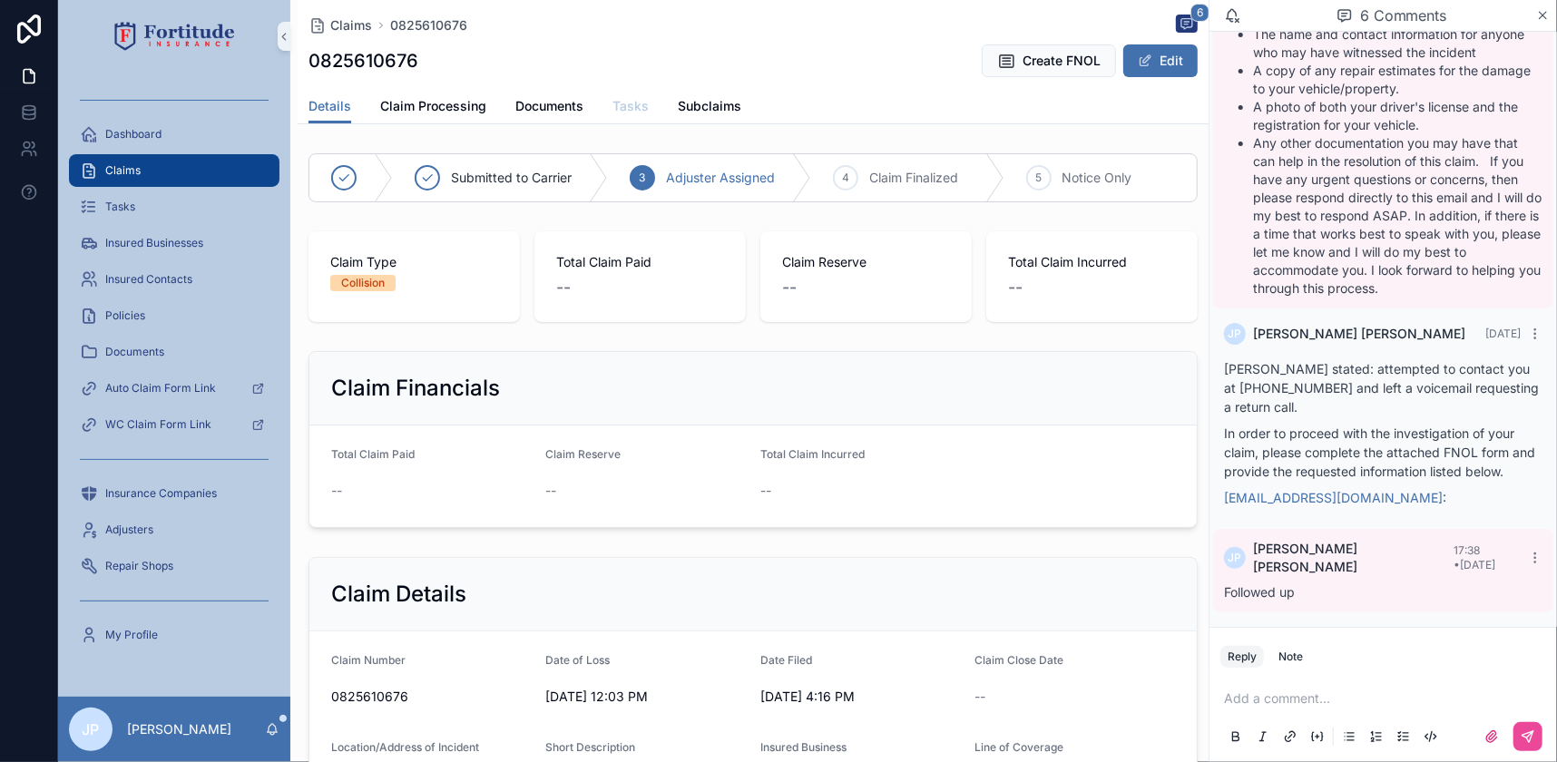
click at [613, 106] on span "Tasks" at bounding box center [630, 106] width 36 height 18
